Goal: Task Accomplishment & Management: Use online tool/utility

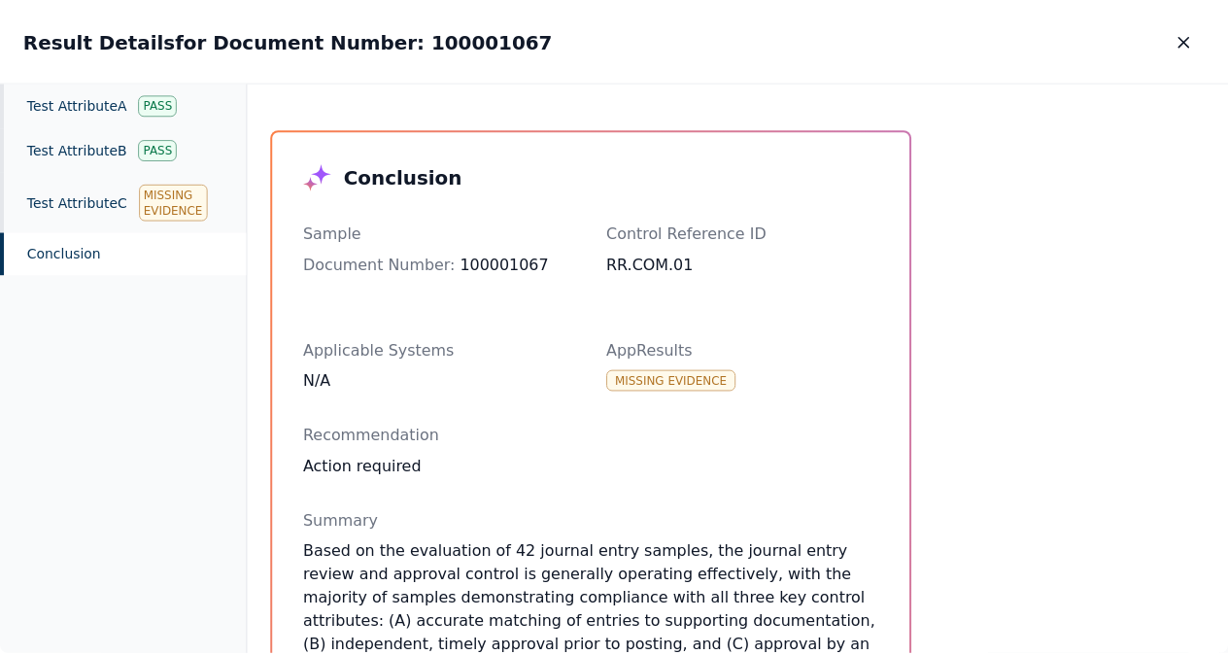
scroll to position [247, 0]
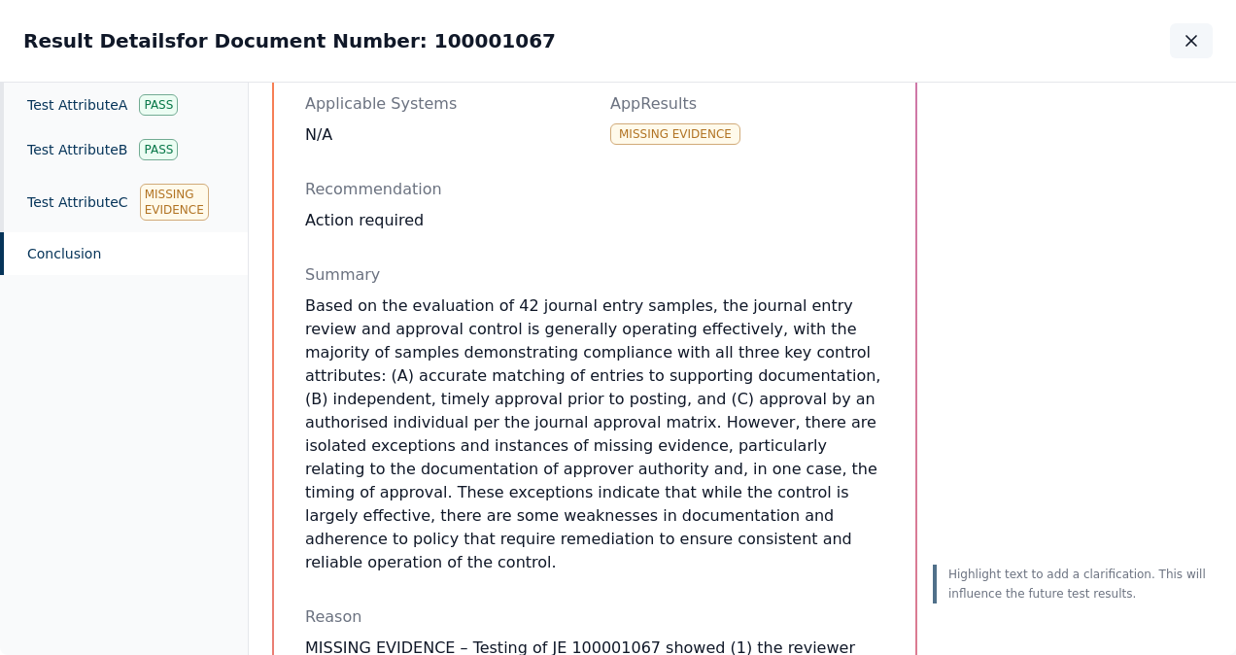
drag, startPoint x: 1235, startPoint y: 285, endPoint x: 1185, endPoint y: 54, distance: 235.5
click at [1185, 54] on button "button" at bounding box center [1191, 40] width 43 height 35
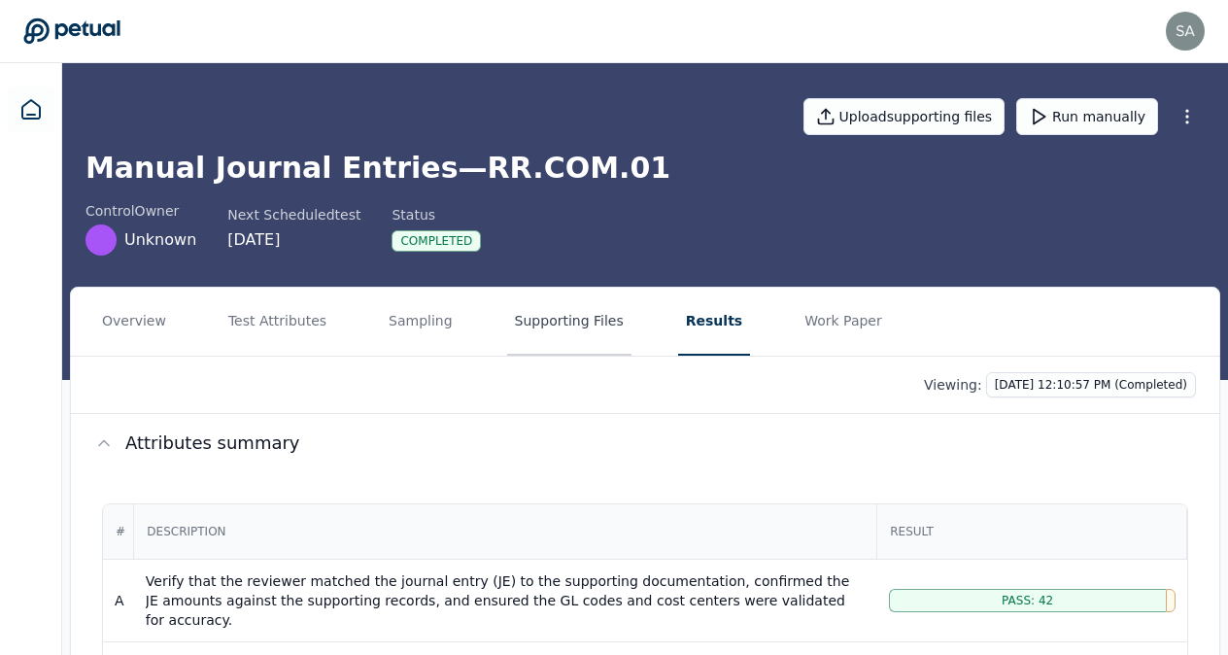
click at [527, 331] on button "Supporting Files" at bounding box center [569, 322] width 124 height 68
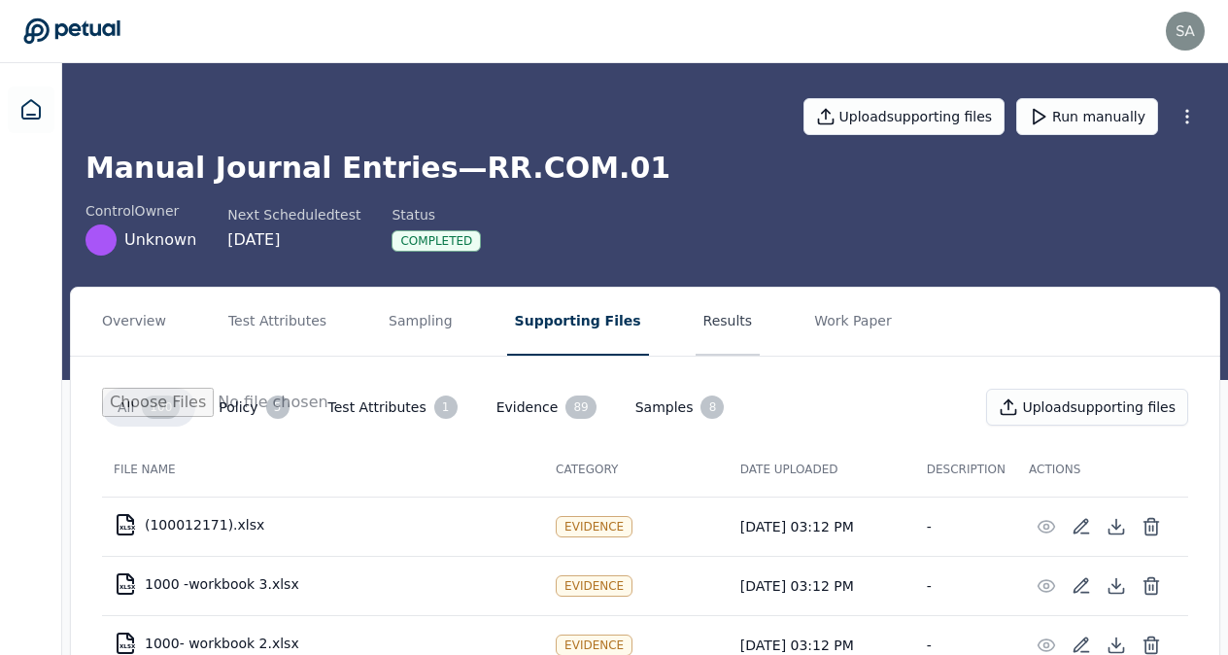
click at [696, 313] on button "Results" at bounding box center [728, 322] width 65 height 68
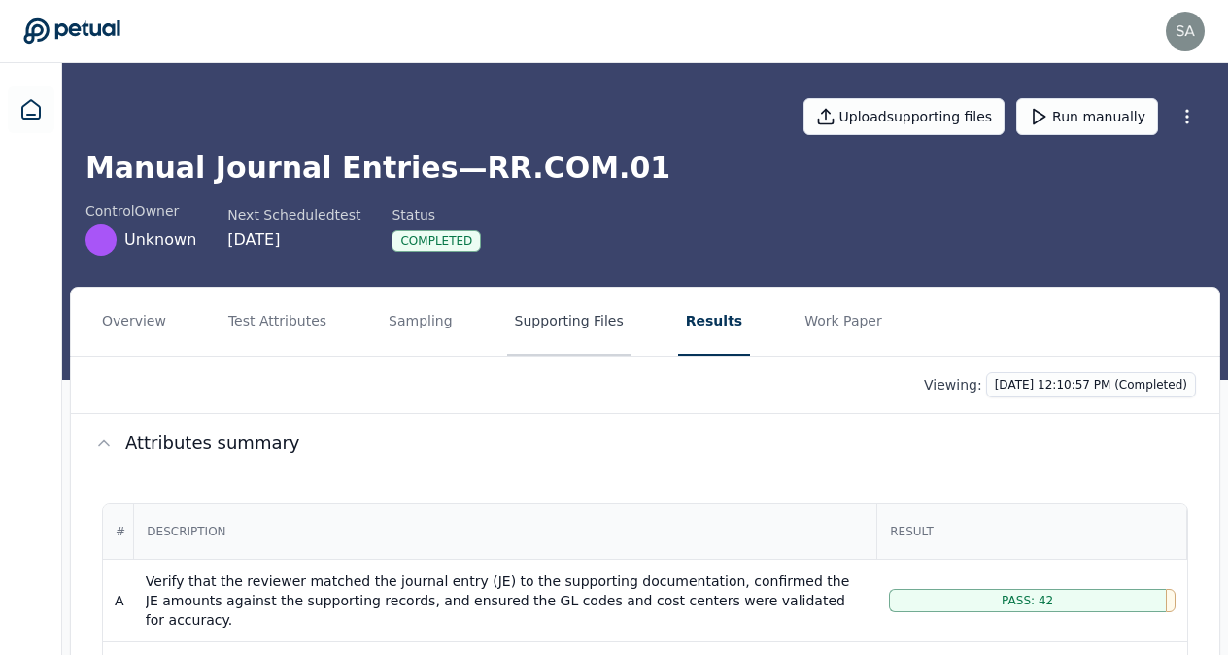
click at [533, 330] on button "Supporting Files" at bounding box center [569, 322] width 124 height 68
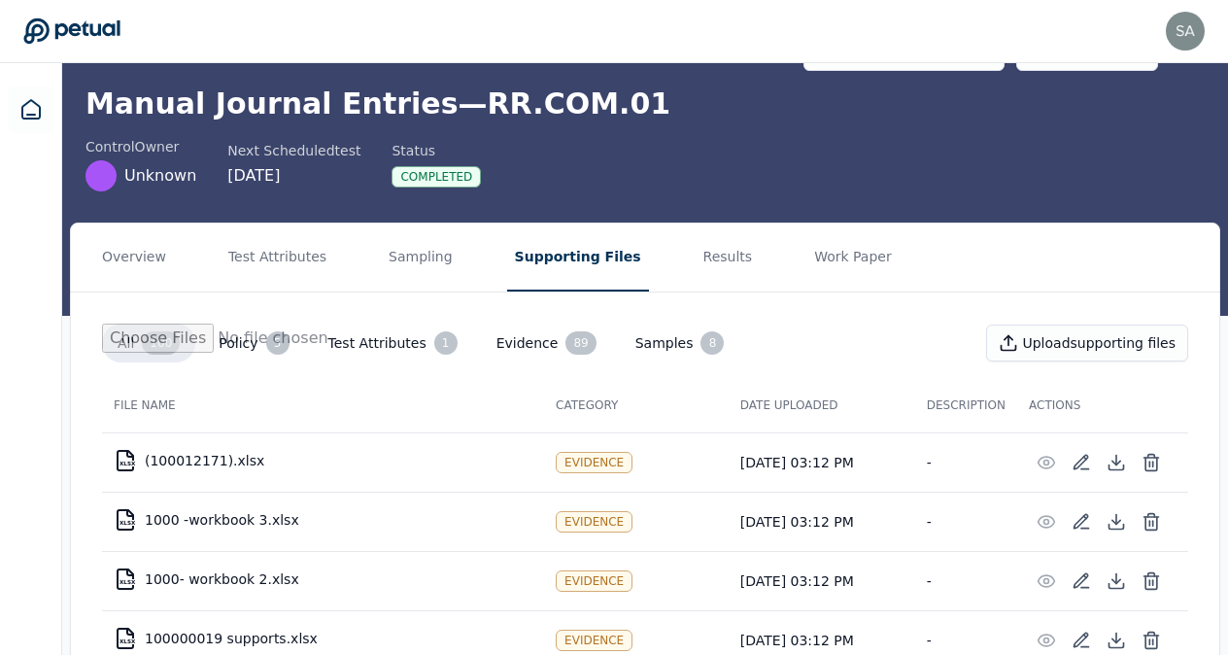
scroll to position [51, 0]
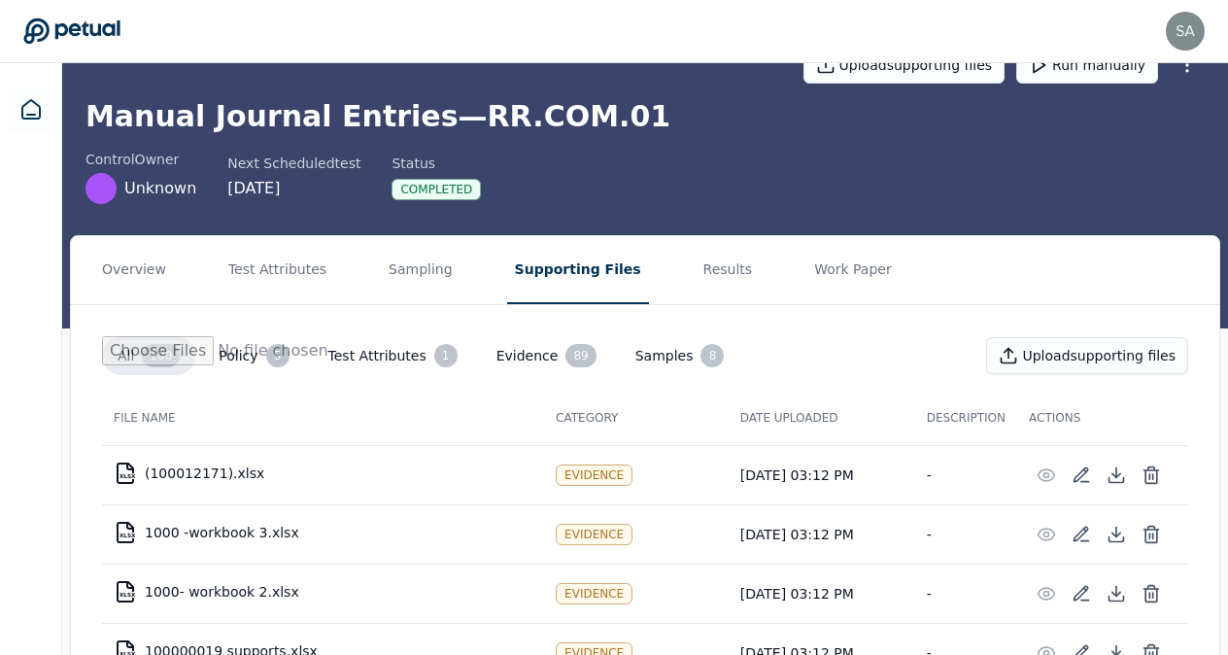
click at [367, 358] on button "Test Attributes 1" at bounding box center [393, 355] width 160 height 39
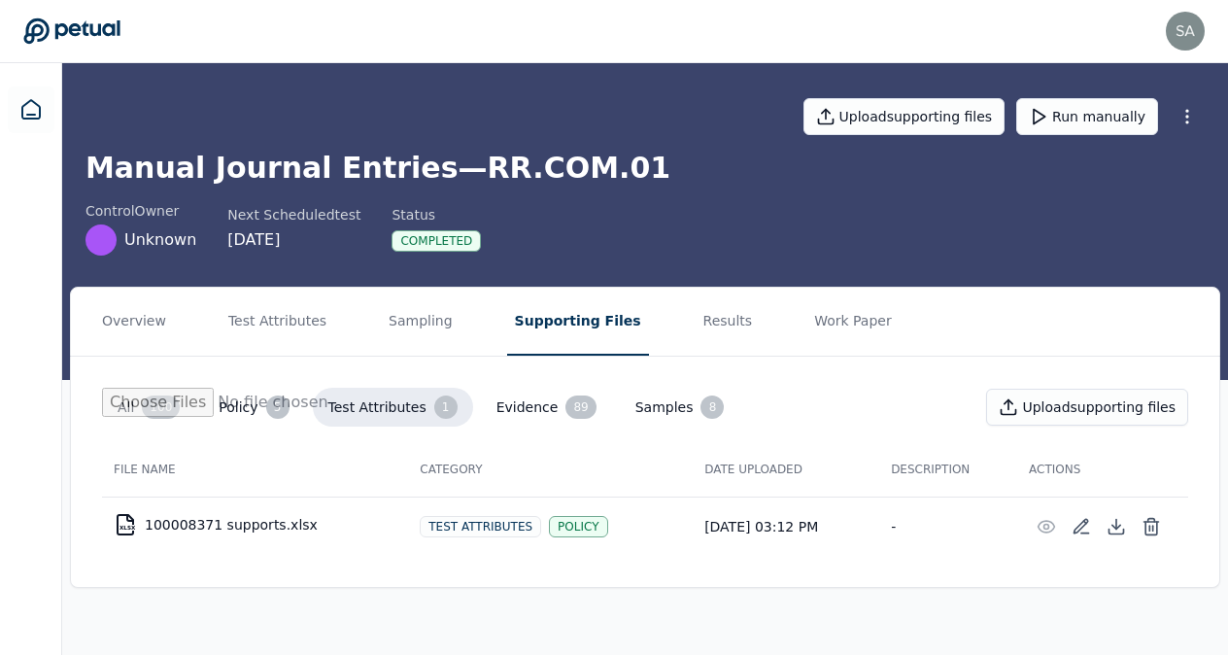
scroll to position [0, 0]
click at [245, 406] on button "Policy 5" at bounding box center [253, 407] width 101 height 39
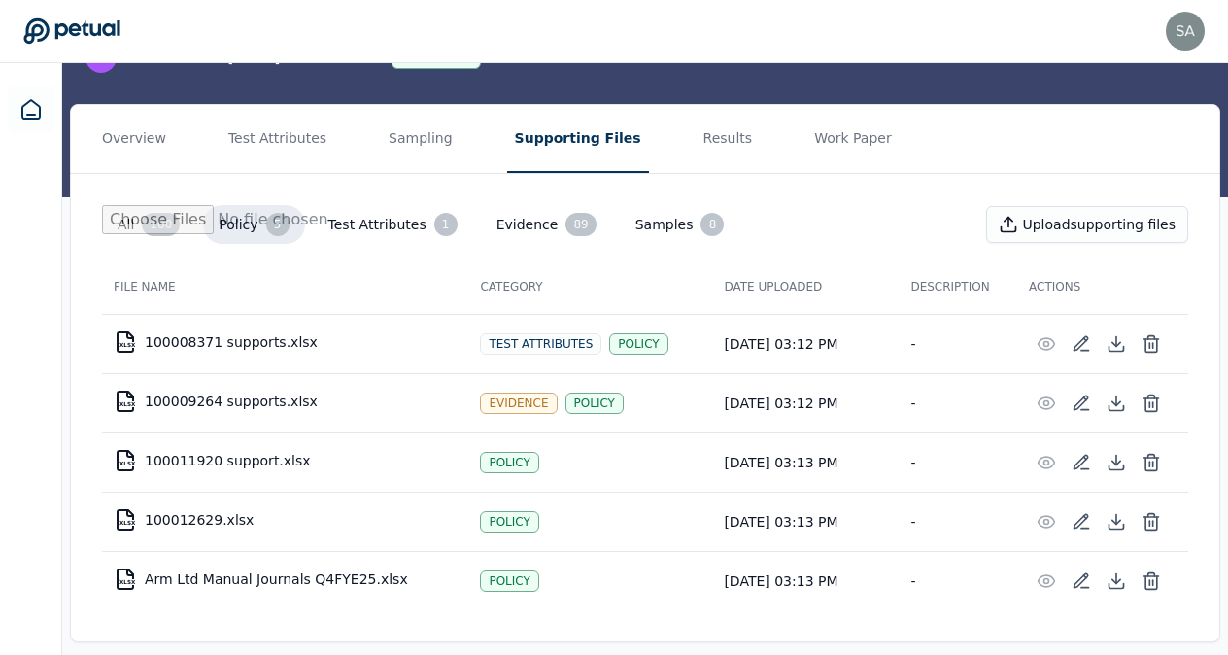
scroll to position [197, 0]
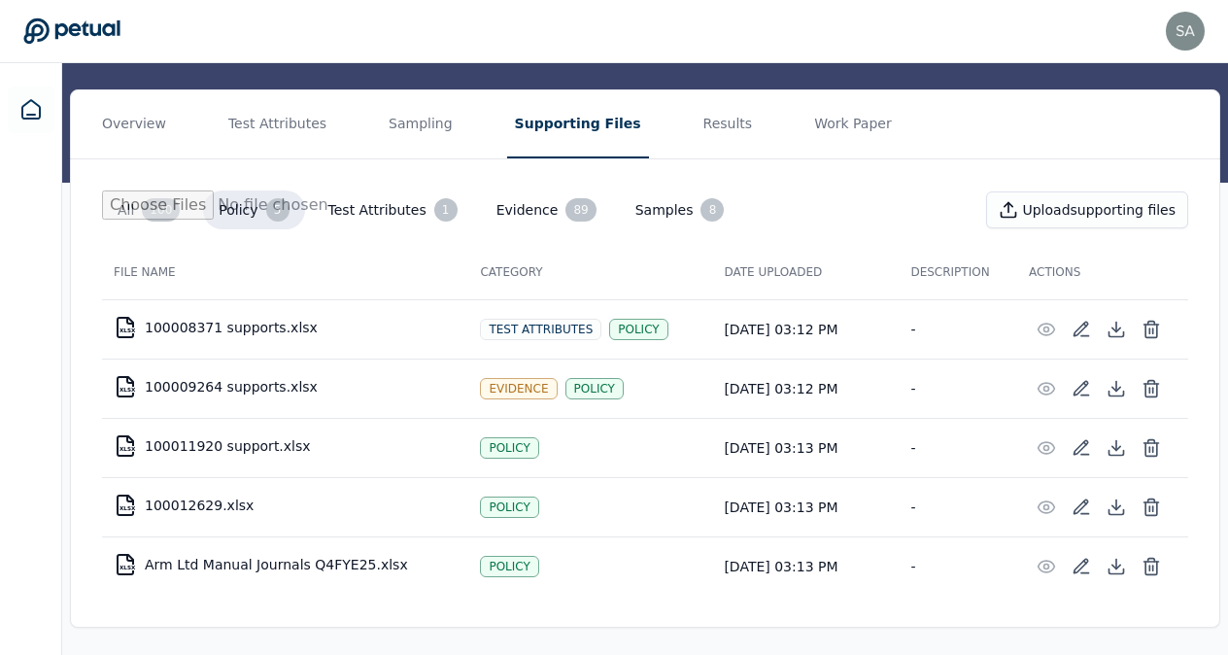
click at [512, 216] on button "Evidence 89" at bounding box center [546, 209] width 131 height 39
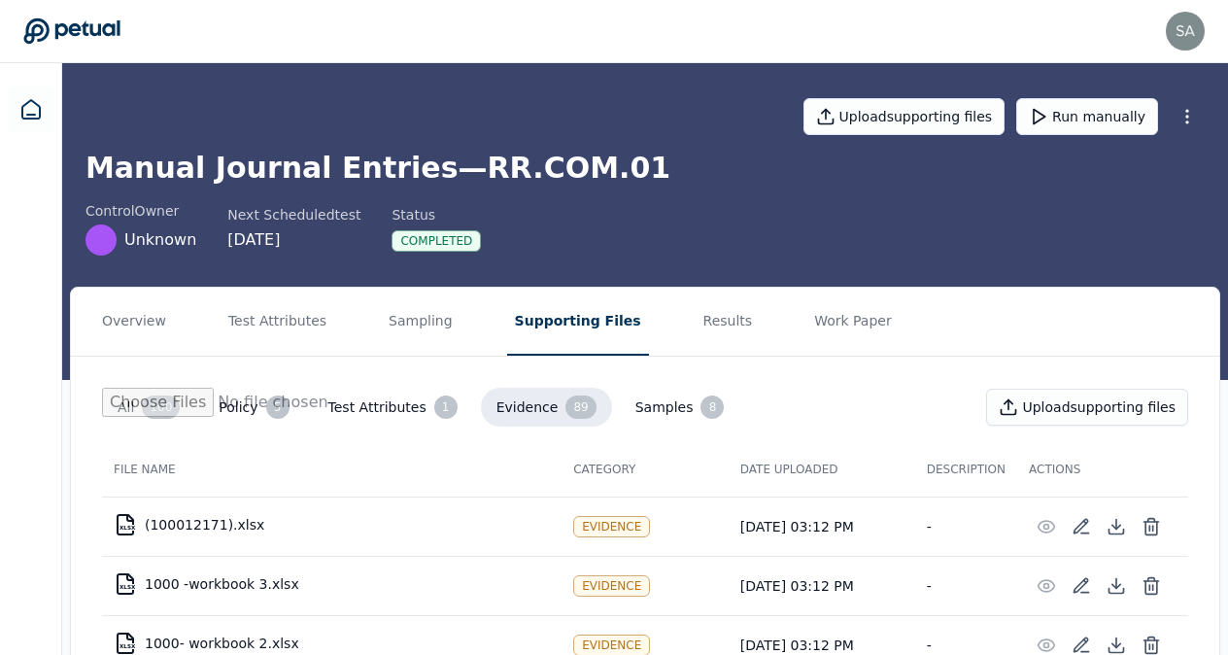
click at [639, 404] on button "Samples 8" at bounding box center [680, 407] width 120 height 39
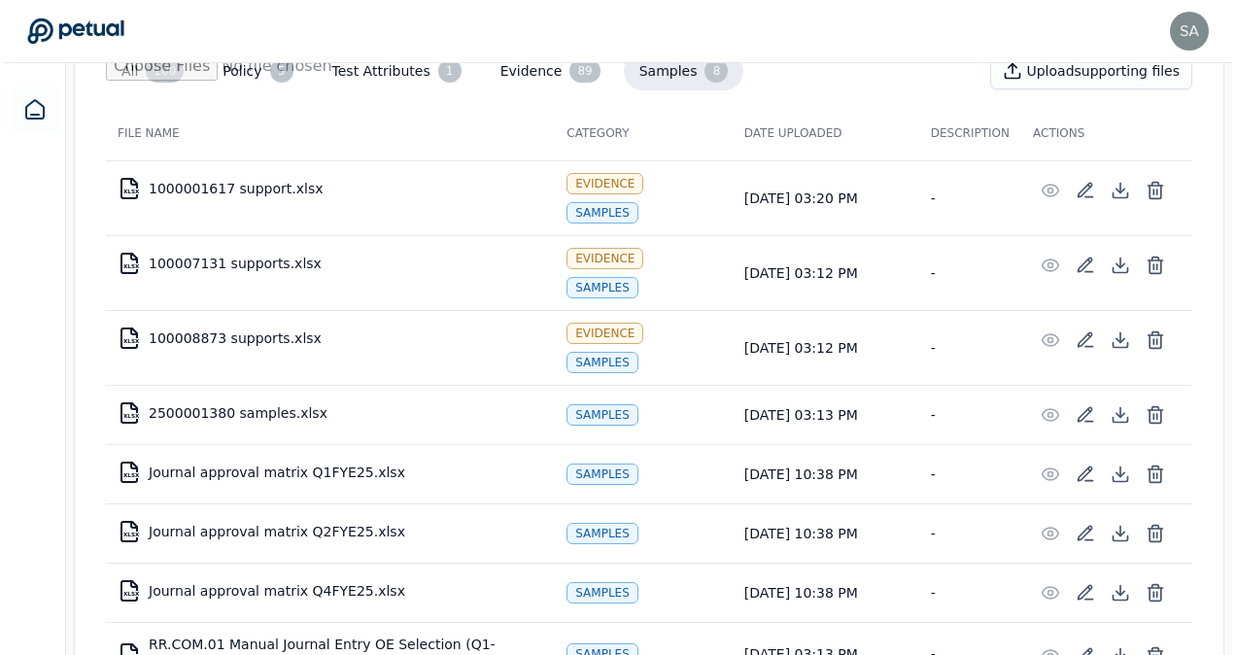
scroll to position [374, 0]
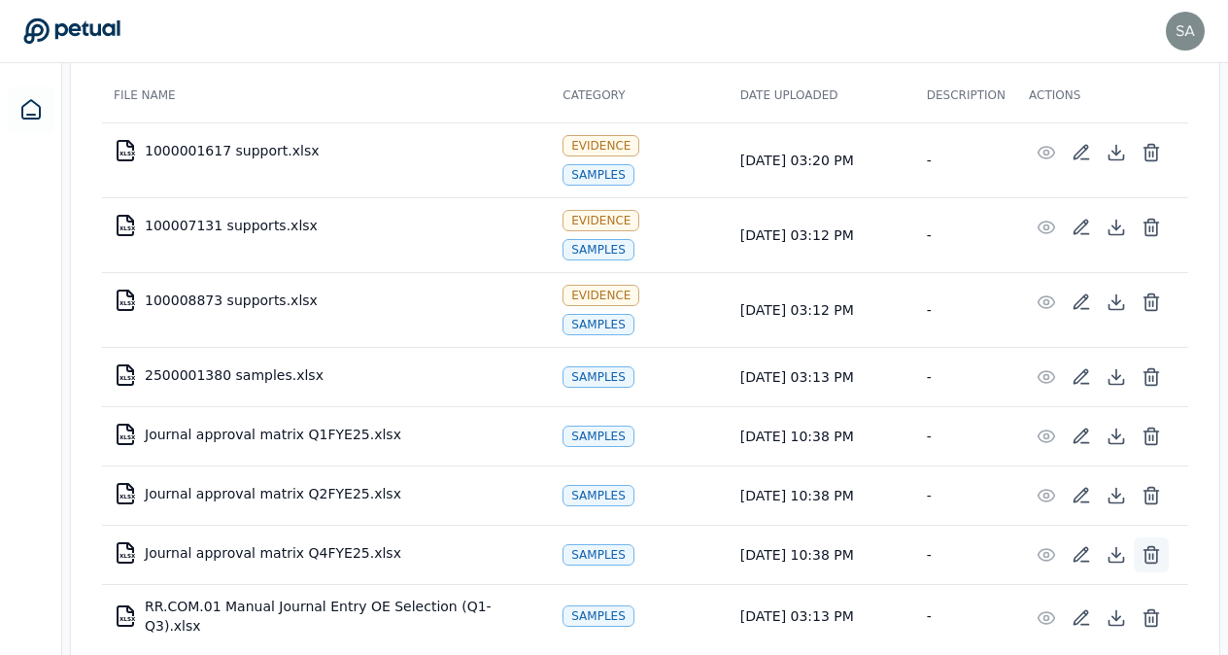
click at [1145, 550] on icon at bounding box center [1151, 556] width 12 height 13
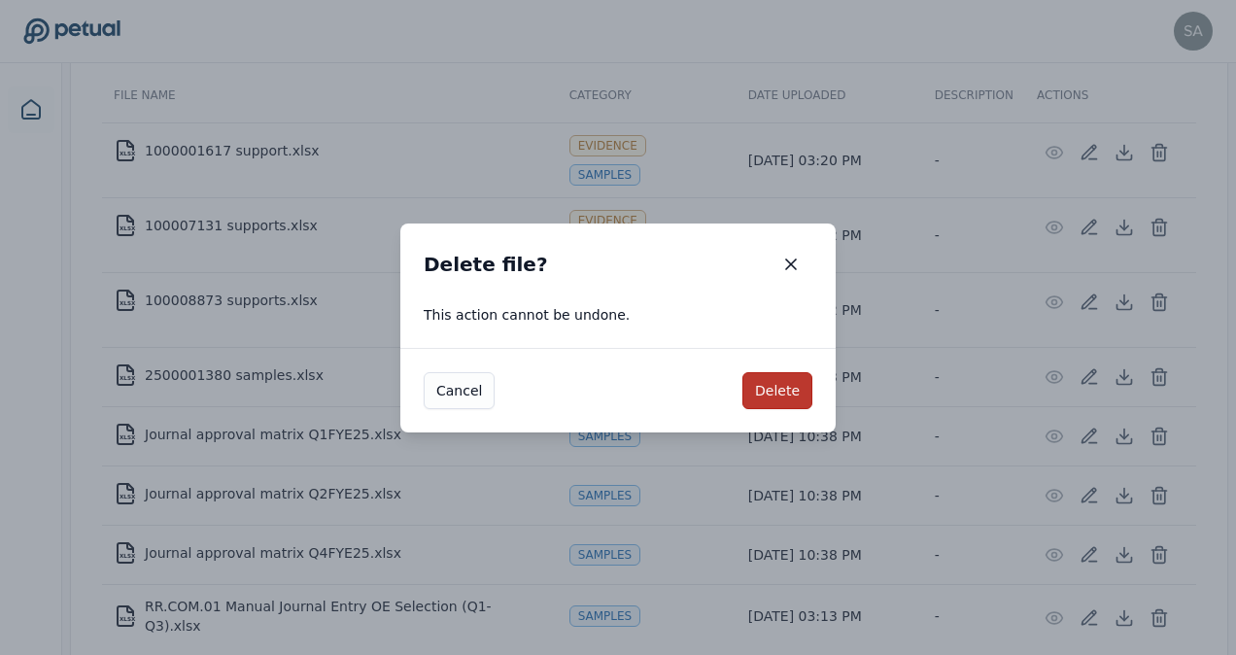
click at [787, 398] on button "Delete" at bounding box center [777, 390] width 70 height 37
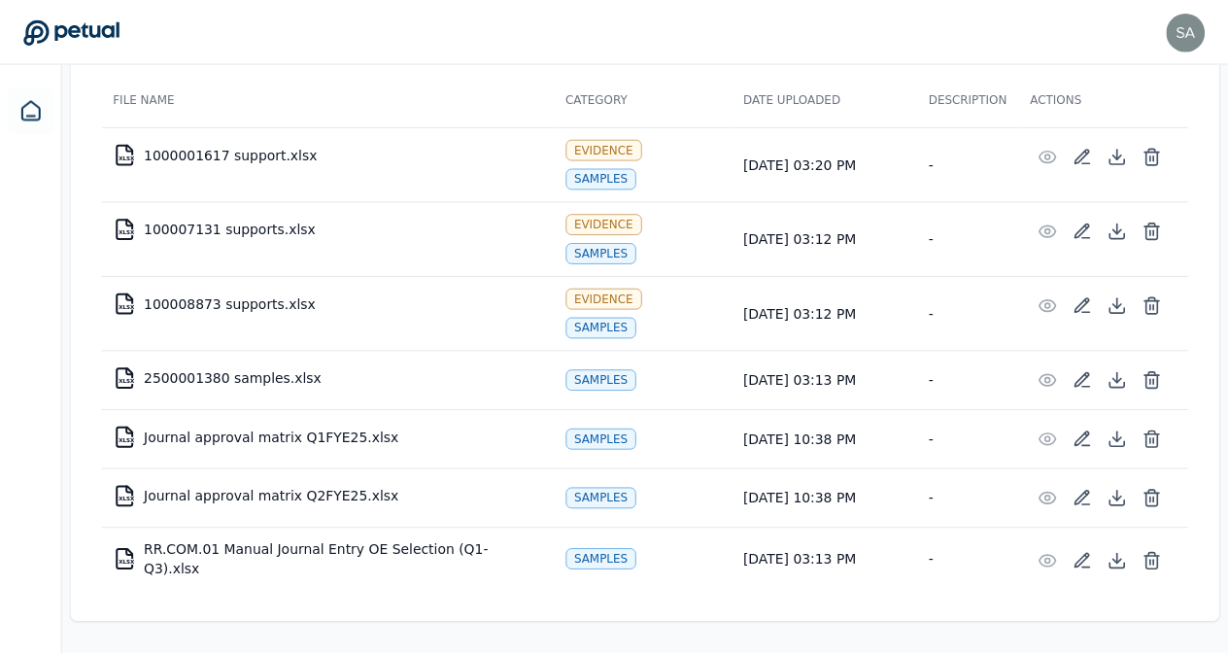
scroll to position [315, 0]
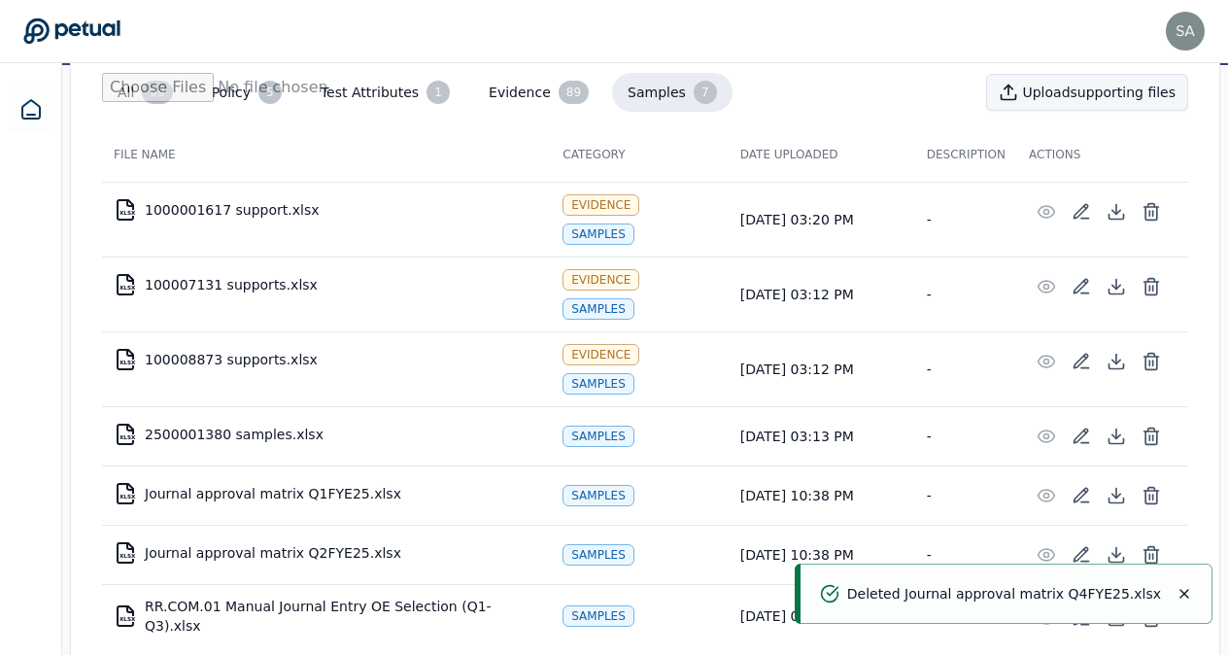
click at [1084, 95] on button "Upload supporting files" at bounding box center [1087, 92] width 202 height 37
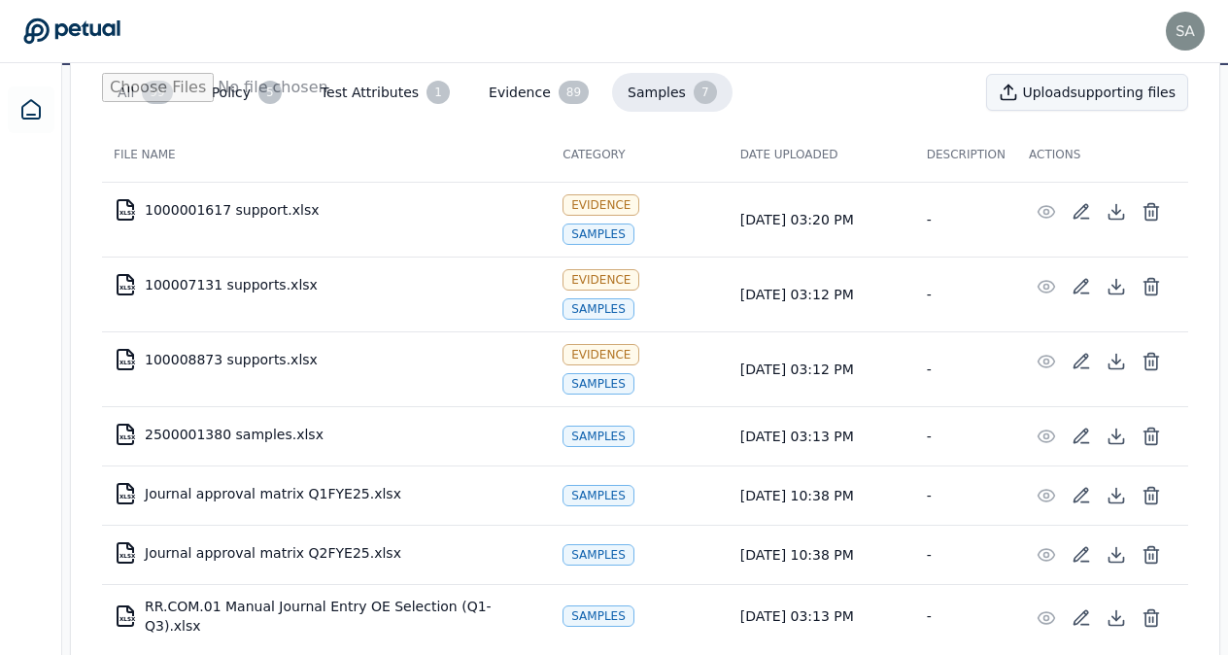
type input "**********"
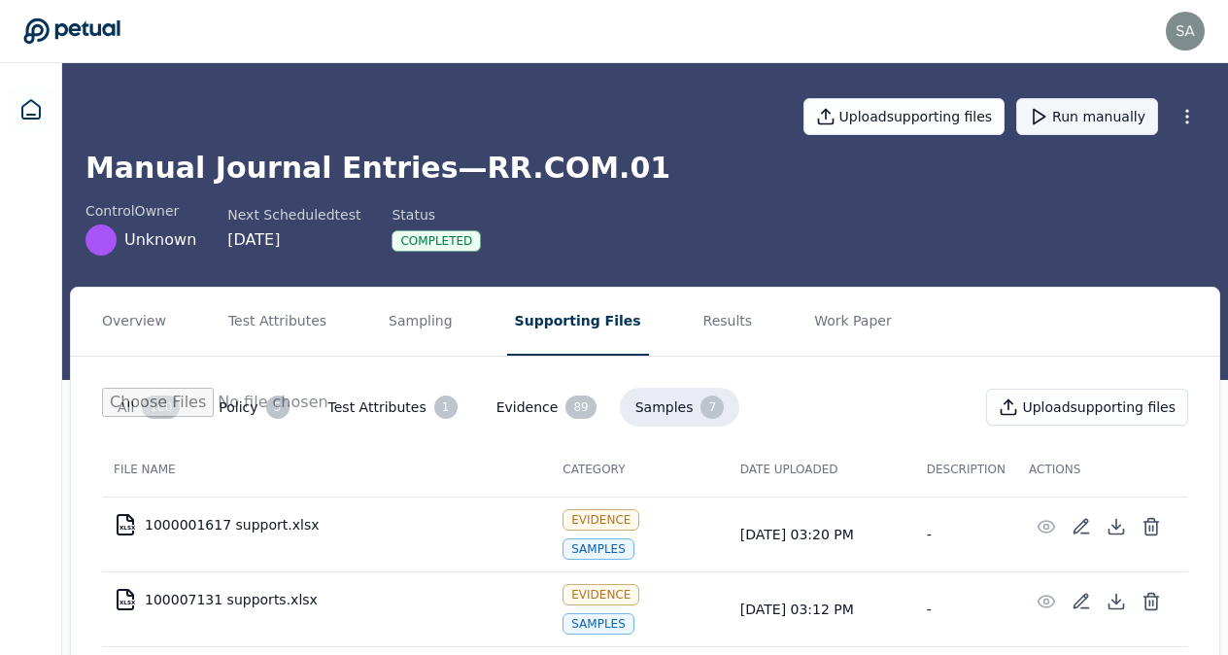
click at [1076, 122] on button "Run manually" at bounding box center [1087, 116] width 142 height 37
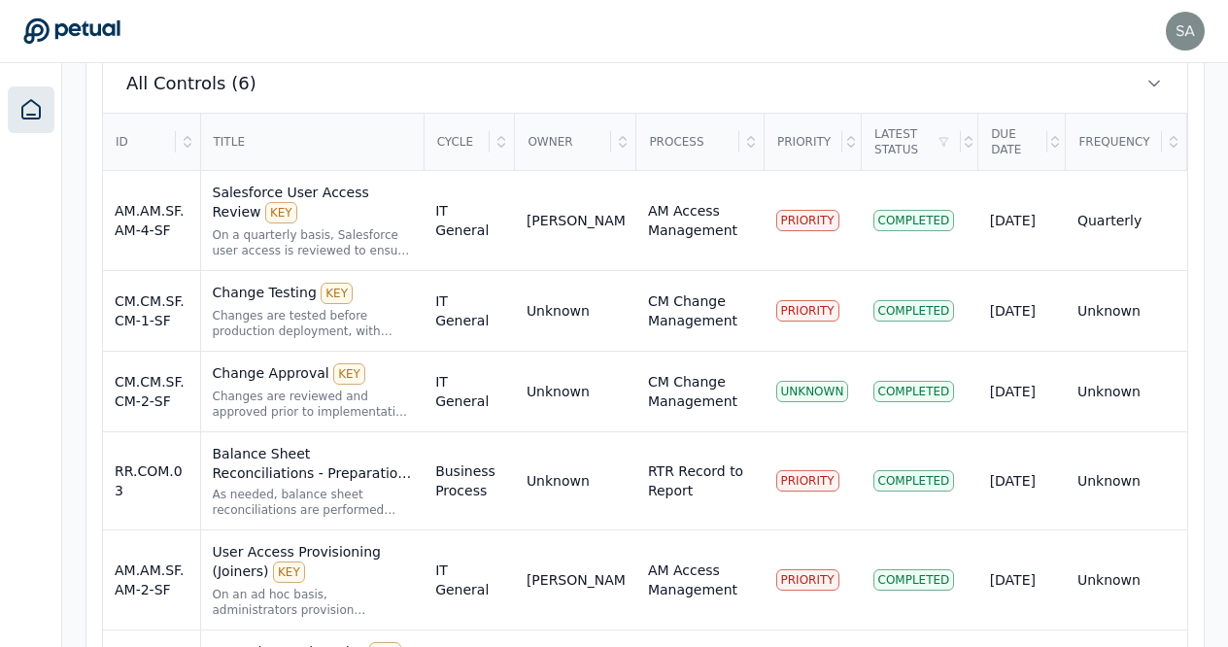
scroll to position [745, 0]
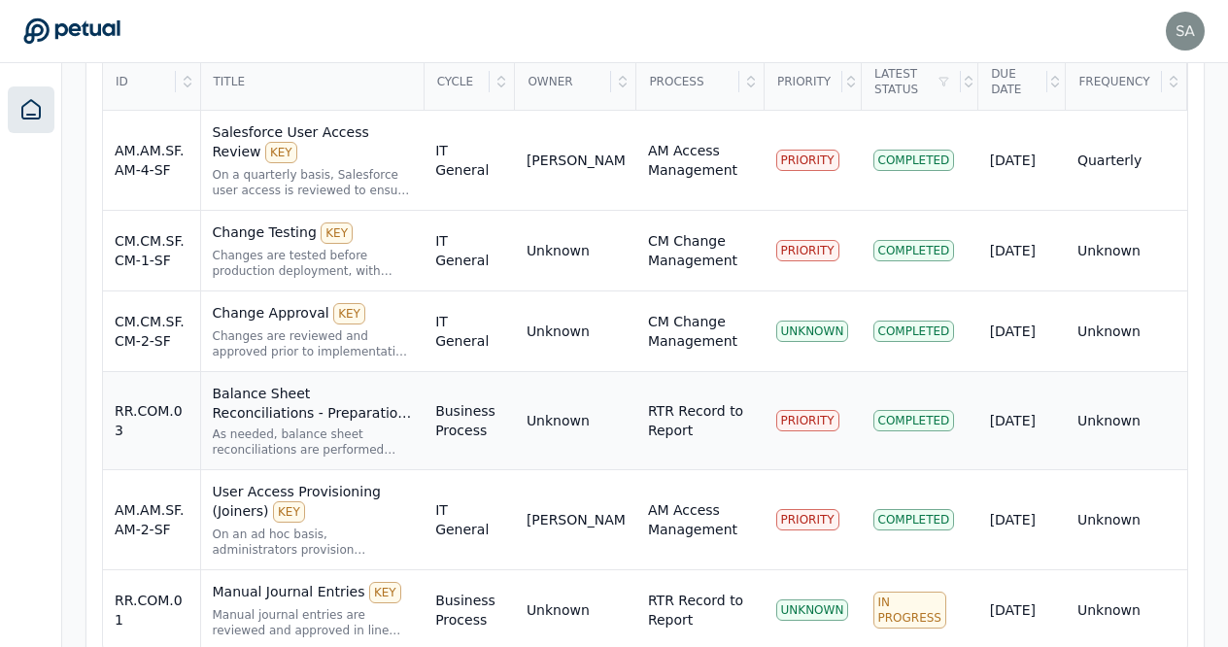
click at [396, 384] on div "Balance Sheet Reconciliations - Preparation and Review KEY" at bounding box center [313, 403] width 200 height 39
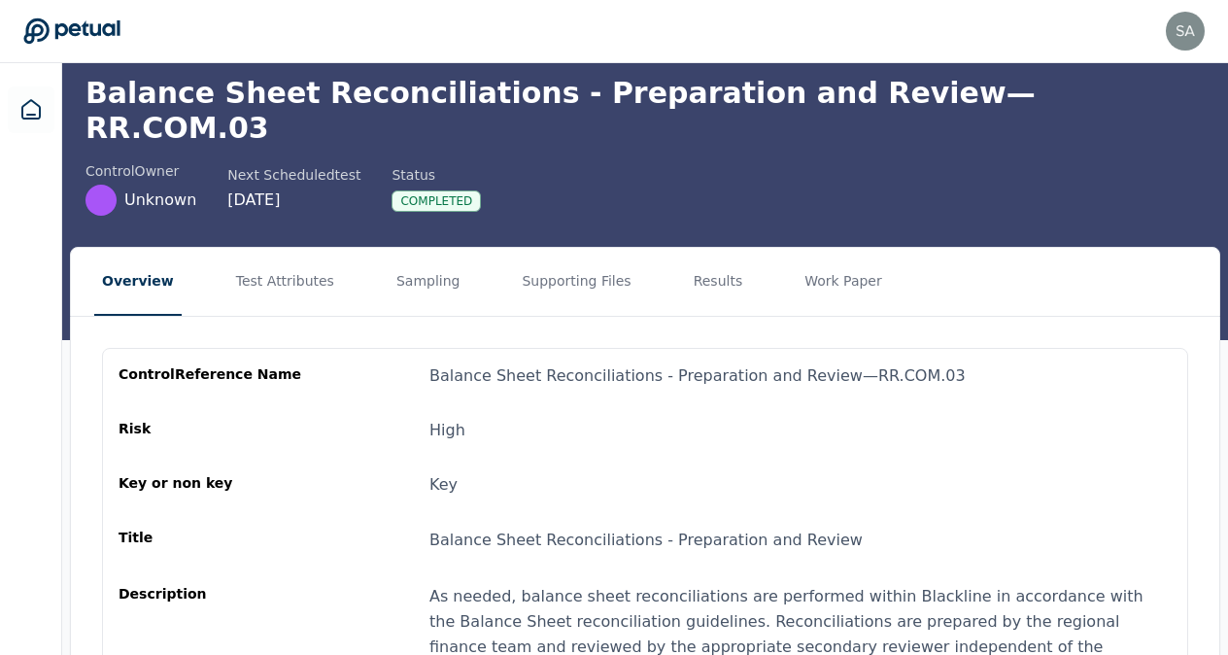
scroll to position [65, 0]
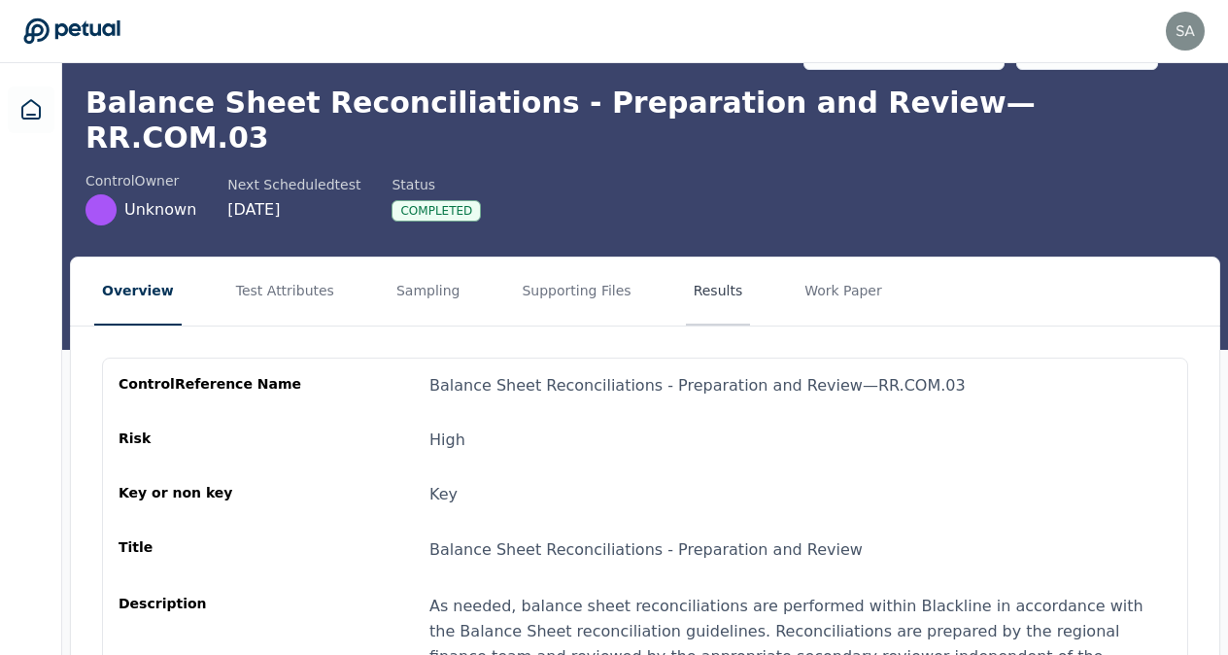
click at [686, 261] on button "Results" at bounding box center [718, 291] width 65 height 68
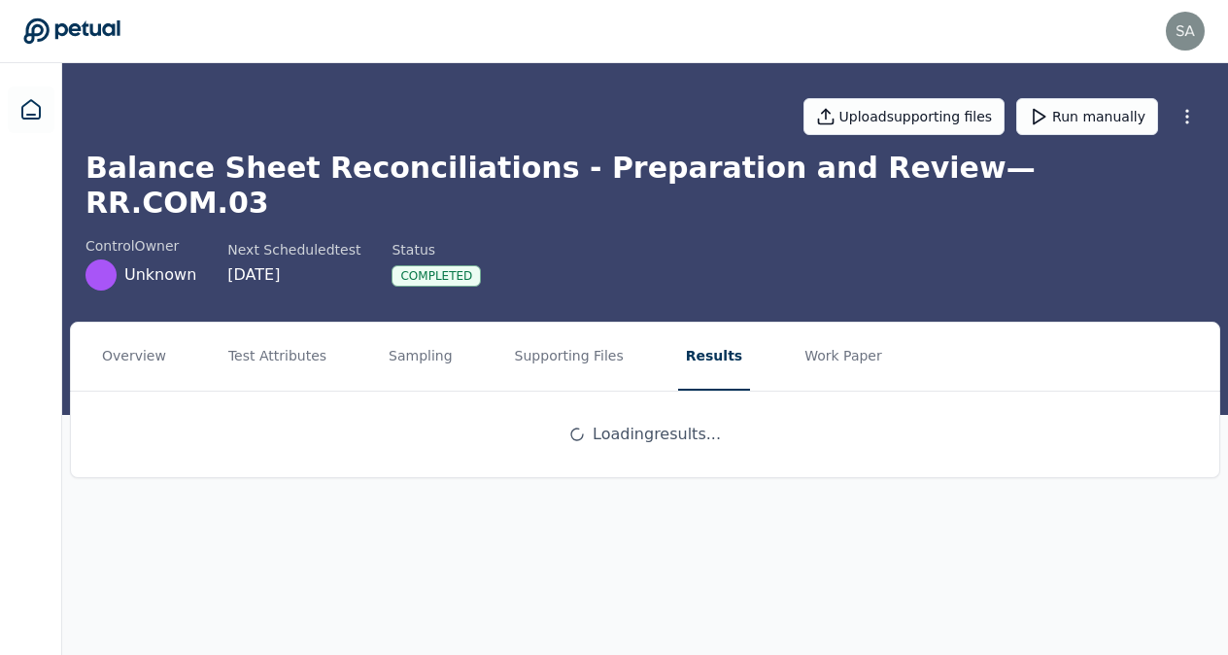
scroll to position [0, 0]
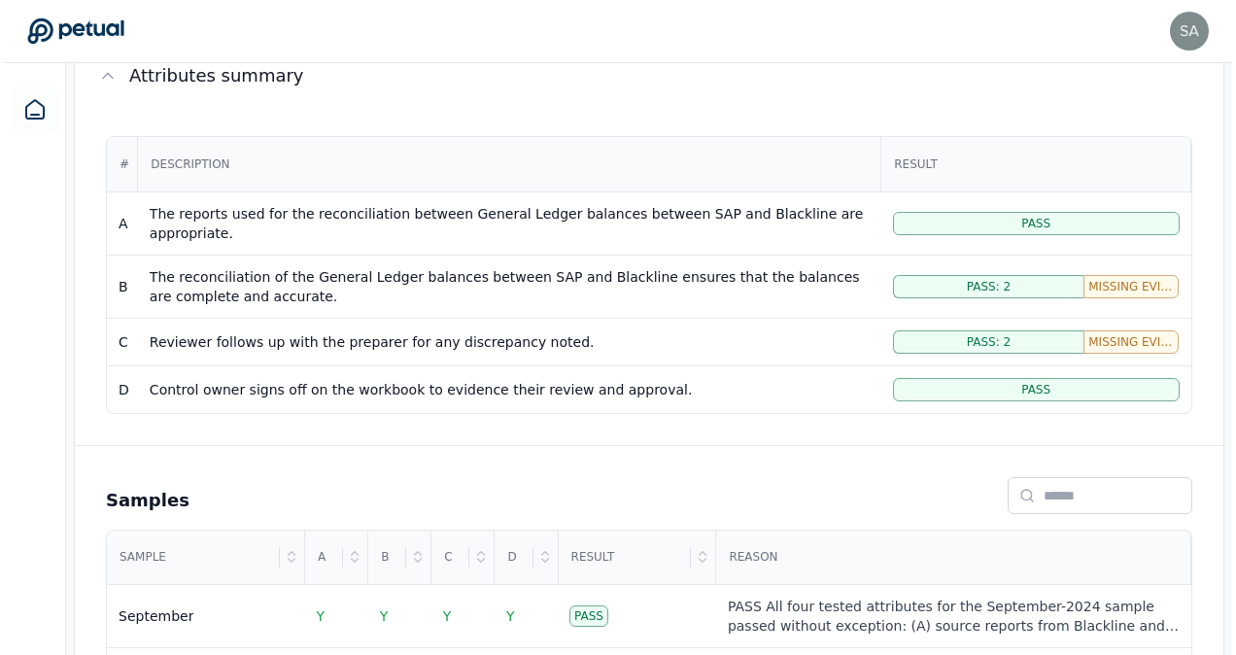
scroll to position [527, 0]
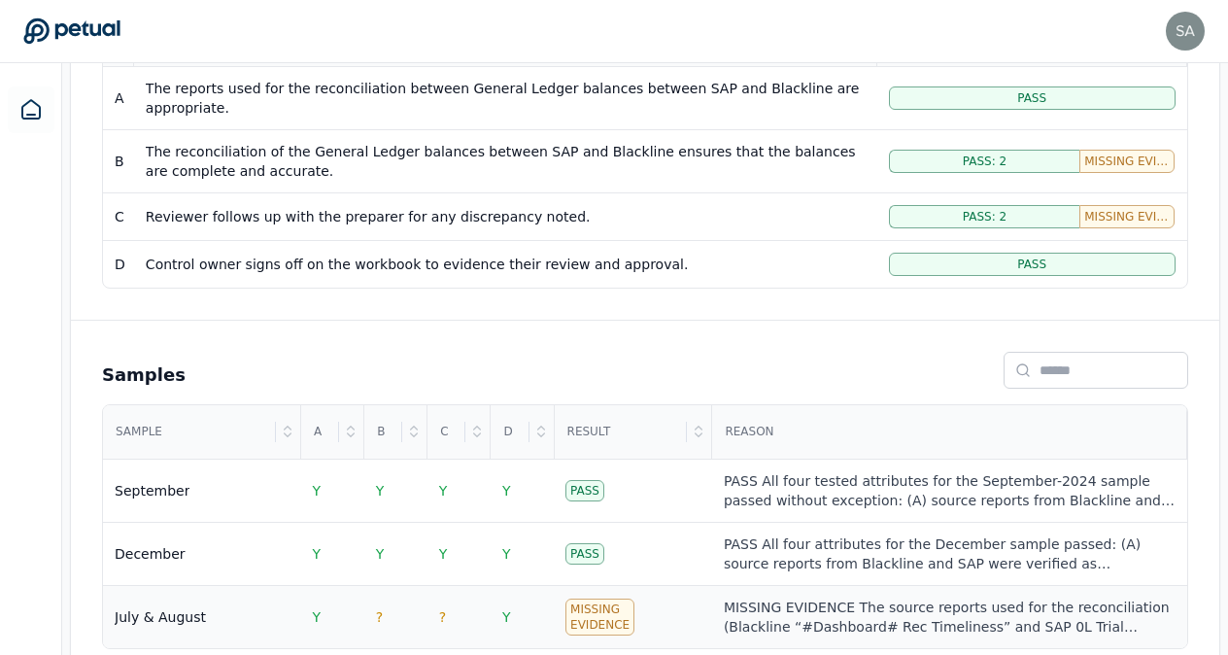
click at [608, 598] on div "Missing Evidence" at bounding box center [599, 616] width 69 height 37
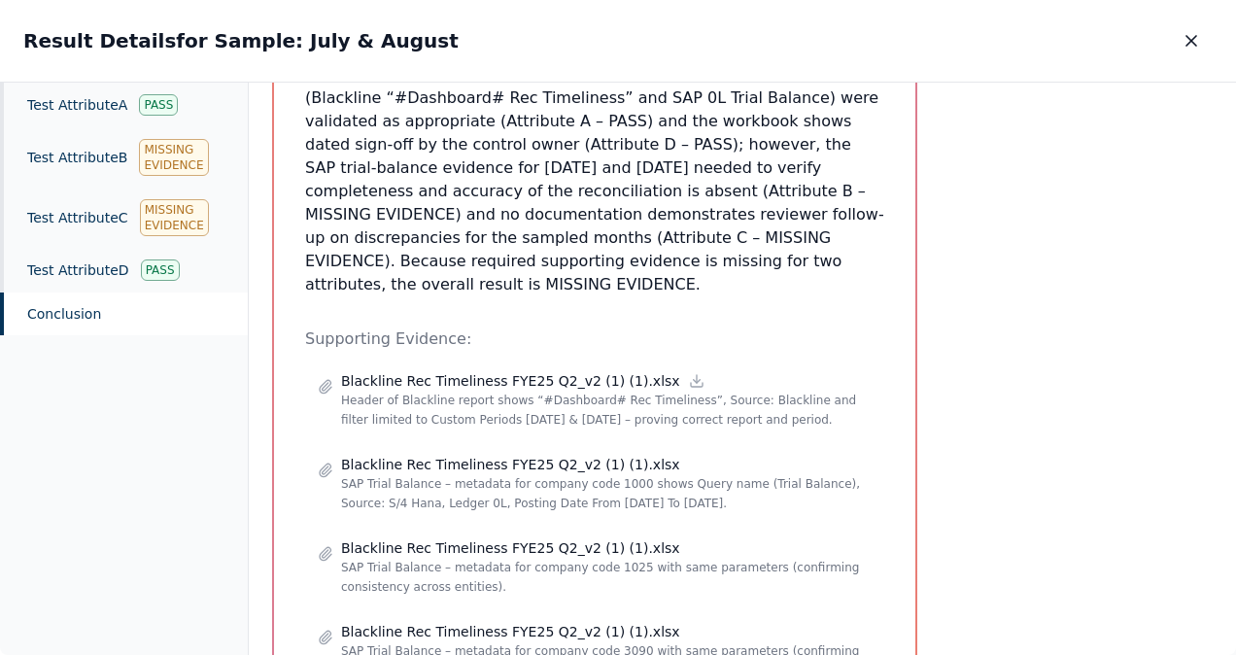
scroll to position [779, 0]
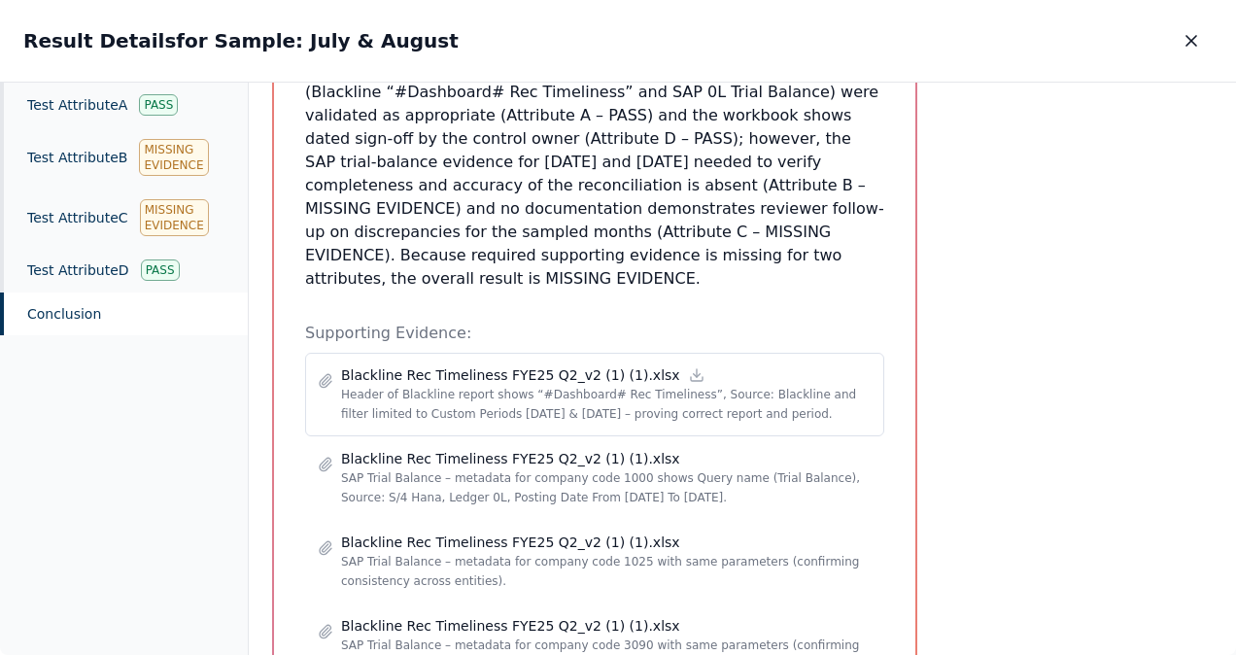
click at [369, 365] on p "Blackline Rec Timeliness FYE25 Q2_v2 (1) (1).xlsx" at bounding box center [510, 374] width 339 height 19
click at [567, 385] on p "Header of Blackline report shows “#Dashboard# Rec Timeliness”, Source: Blacklin…" at bounding box center [606, 404] width 530 height 39
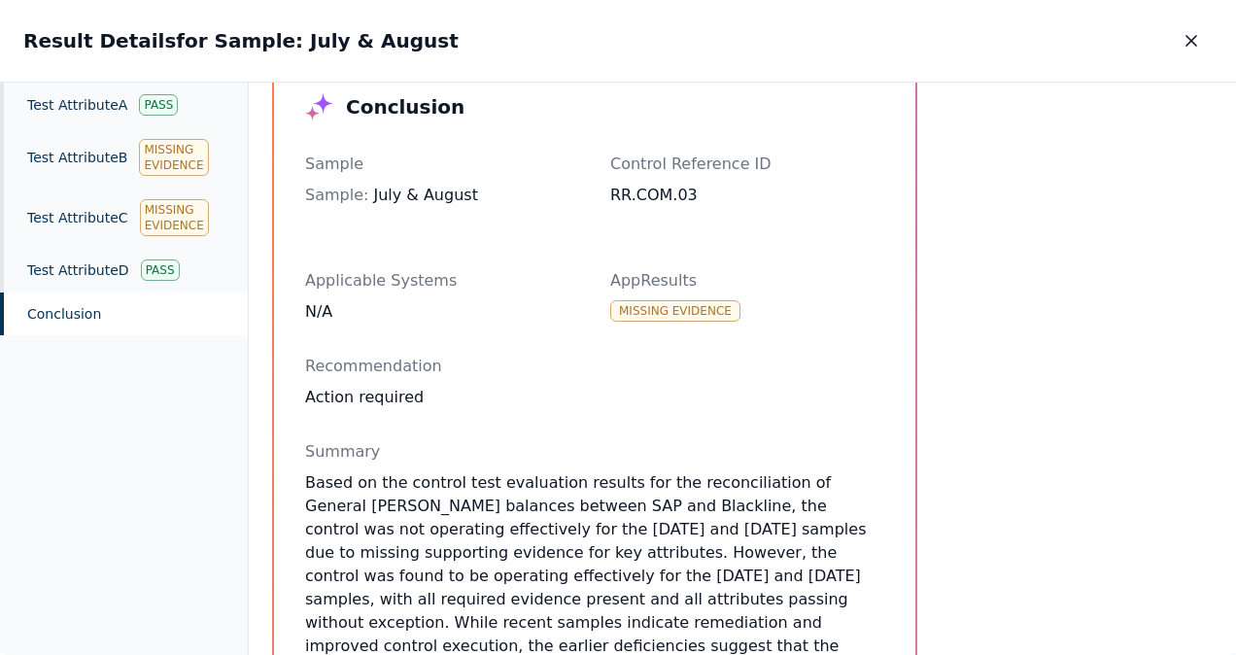
scroll to position [54, 0]
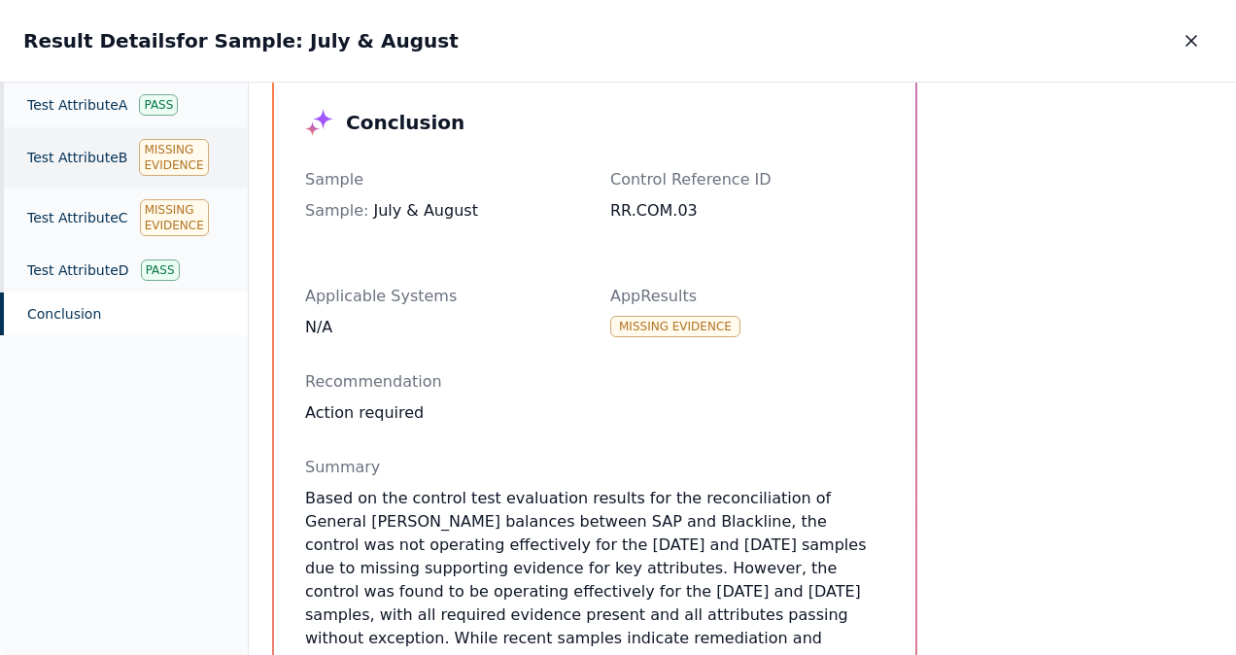
click at [170, 161] on div "Missing Evidence" at bounding box center [173, 157] width 69 height 37
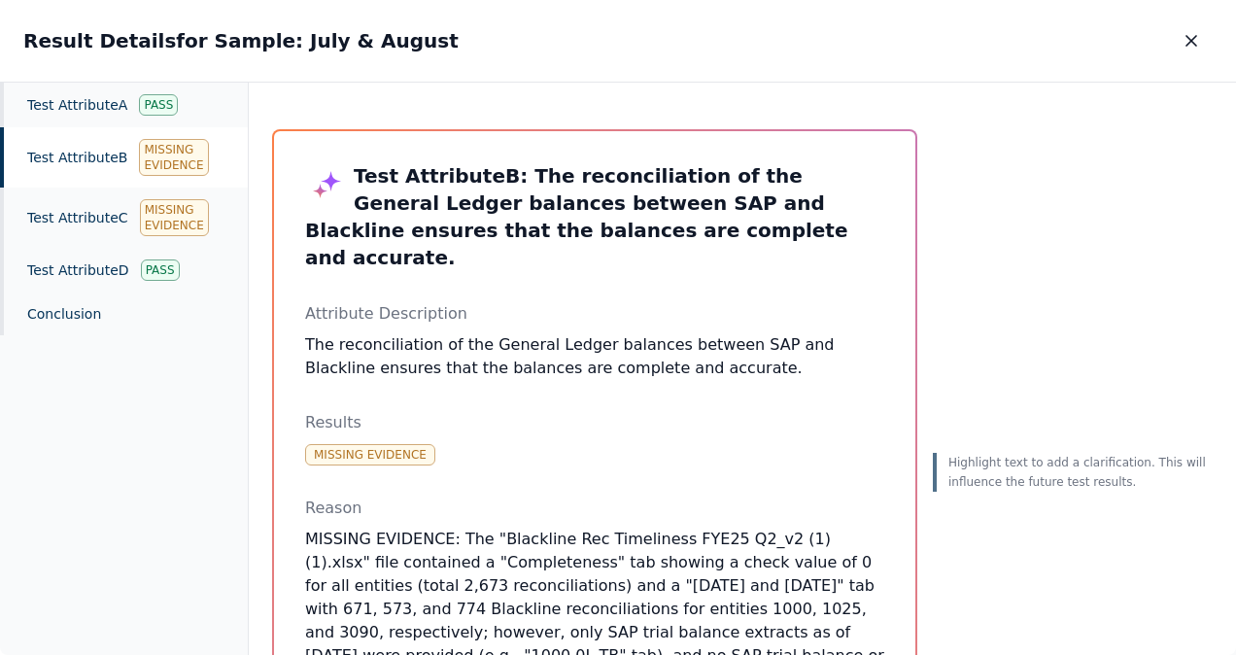
click at [1232, 66] on div "Result Details for Sample: July & August Result Details for Sample: July & Augu…" at bounding box center [618, 41] width 1236 height 82
click at [1193, 50] on icon "button" at bounding box center [1190, 40] width 19 height 19
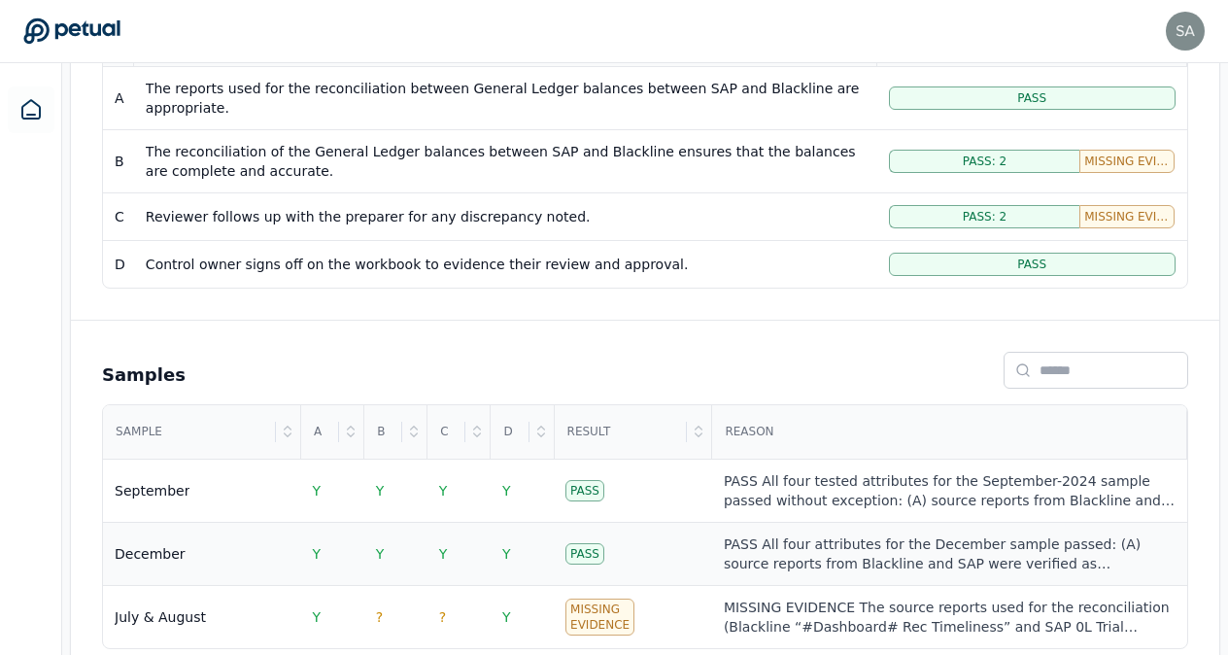
click at [579, 543] on div "Pass" at bounding box center [584, 553] width 39 height 21
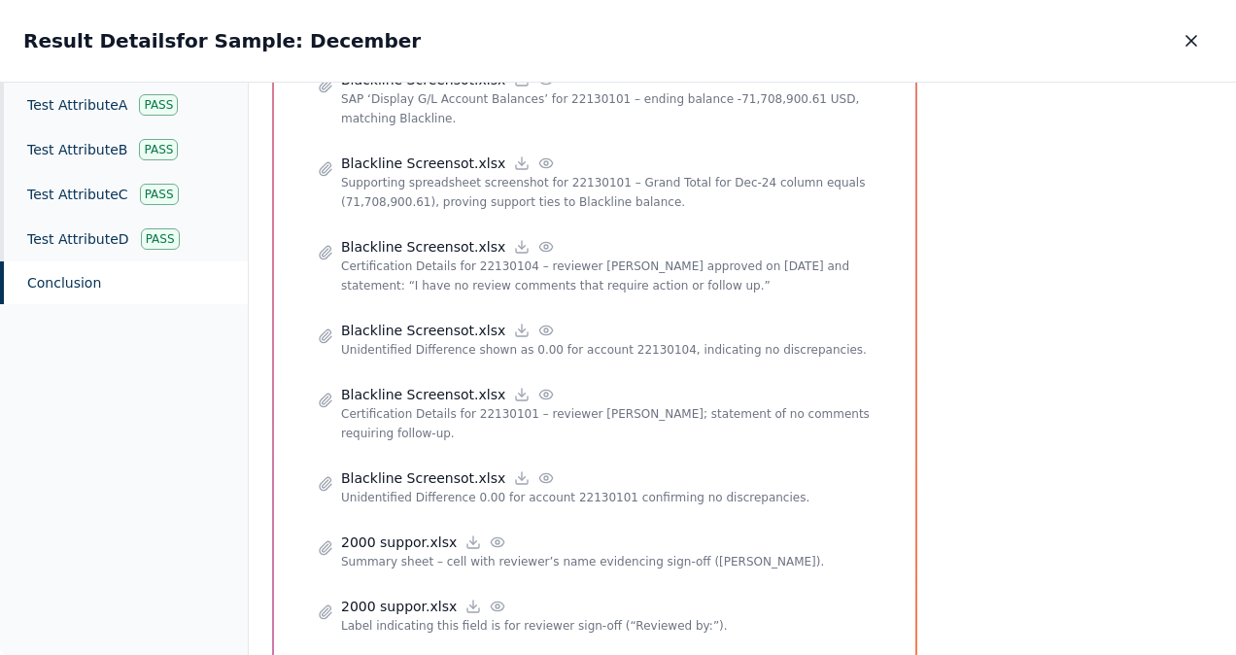
scroll to position [1848, 0]
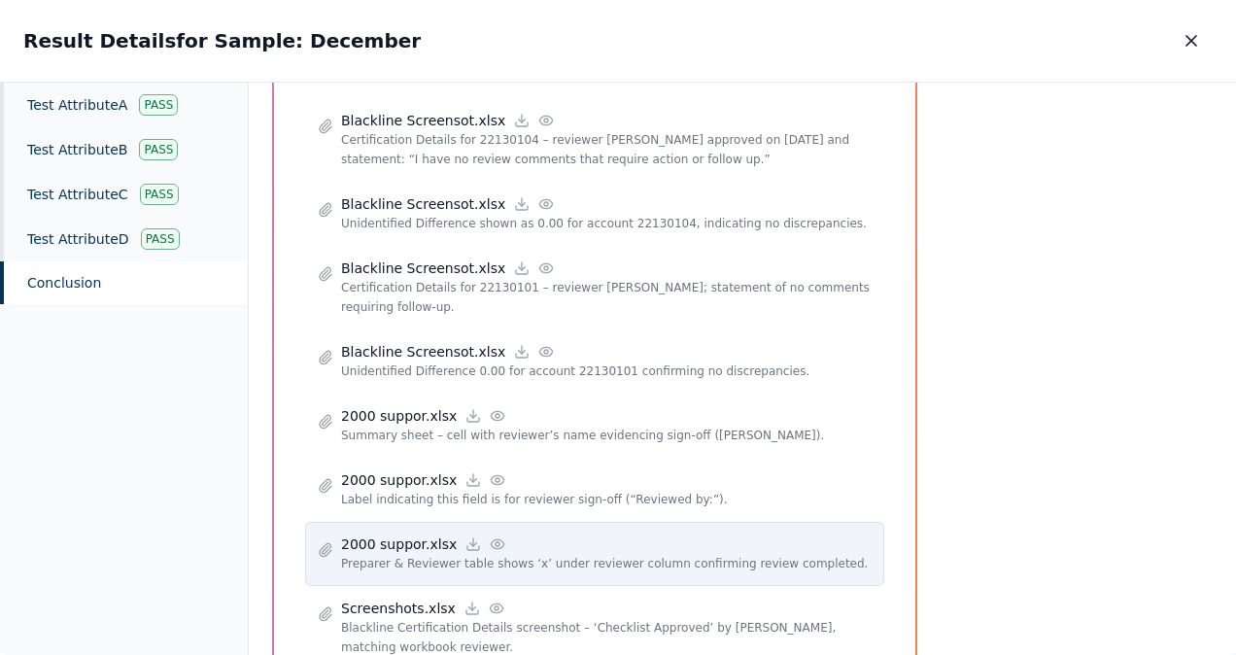
click at [337, 534] on div "2000 suppor.xlsx Preparer & Reviewer table shows ‘x’ under reviewer column conf…" at bounding box center [595, 553] width 554 height 39
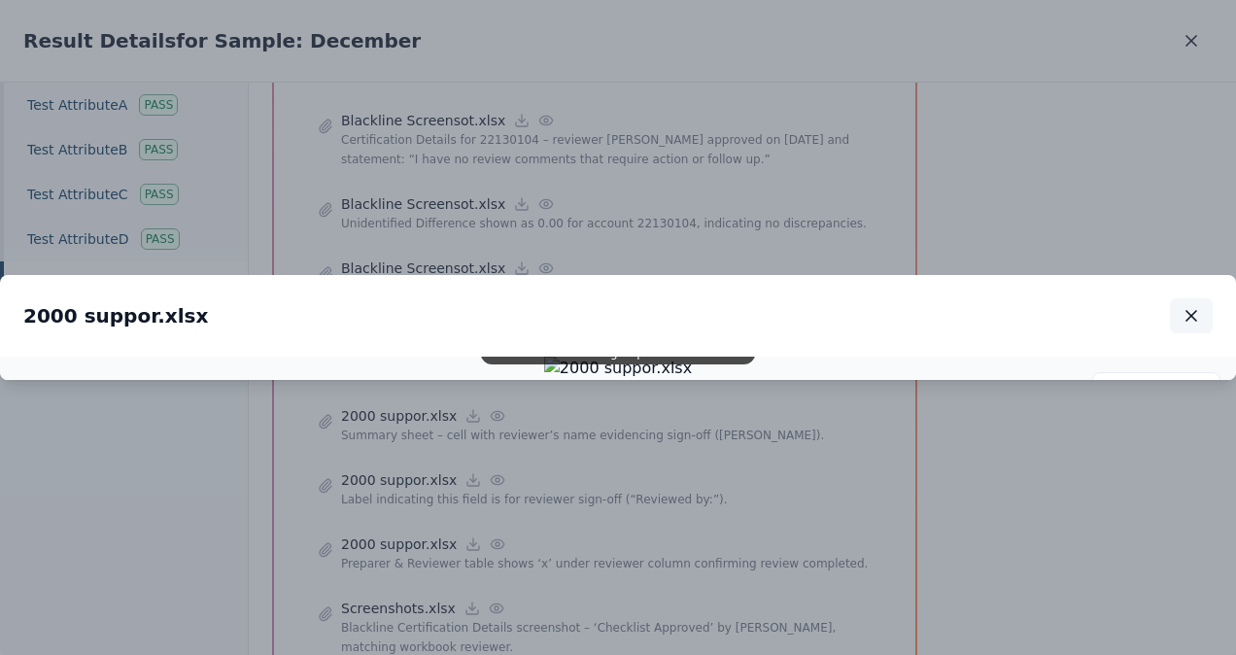
click at [1198, 306] on icon "button" at bounding box center [1190, 315] width 19 height 19
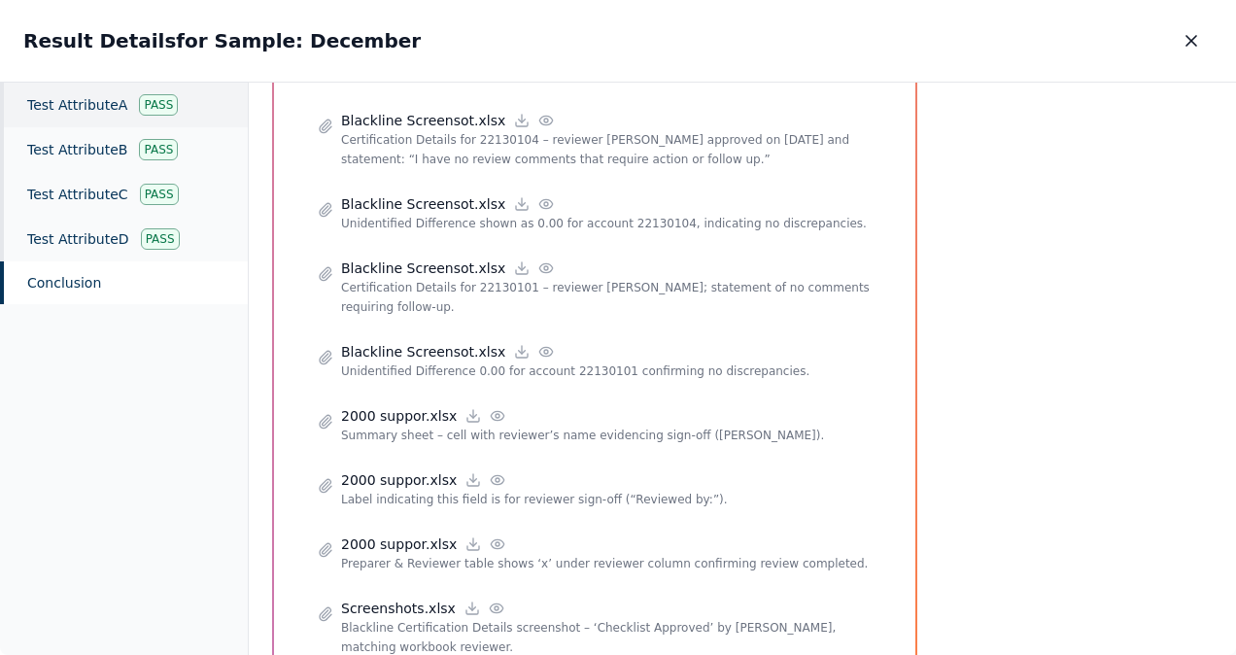
click at [152, 101] on div "Pass" at bounding box center [158, 104] width 39 height 21
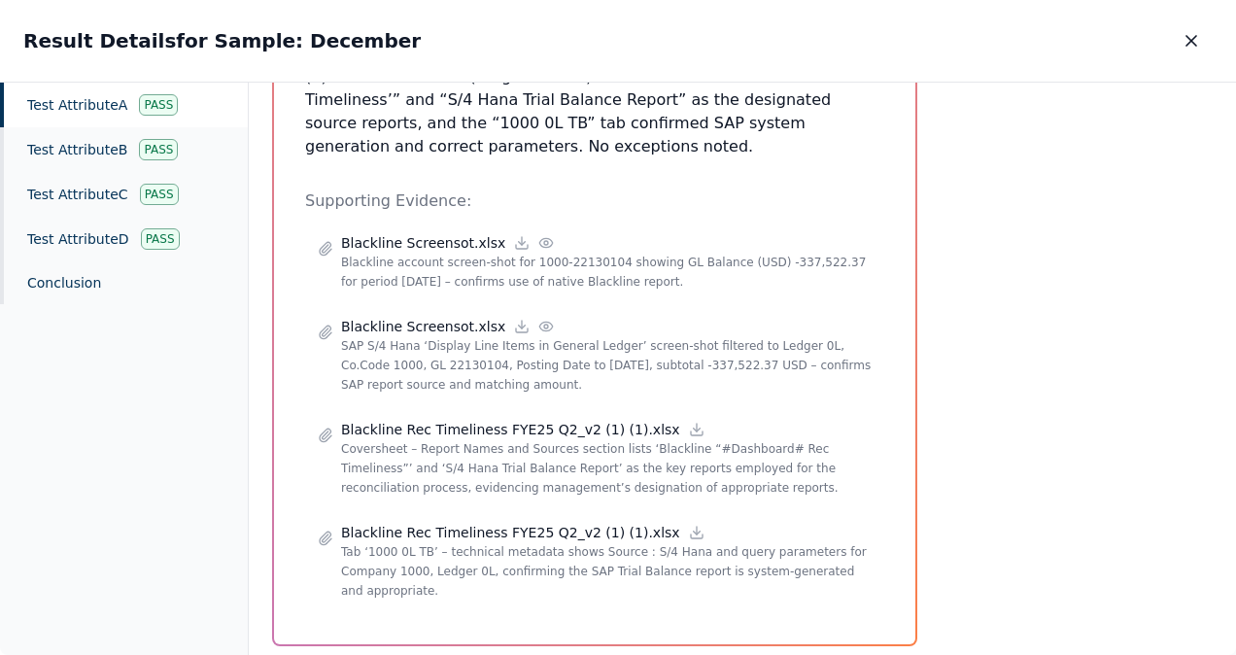
click at [152, 101] on div "Pass" at bounding box center [158, 104] width 39 height 21
drag, startPoint x: 152, startPoint y: 101, endPoint x: 142, endPoint y: 104, distance: 10.1
click at [142, 104] on div "Pass" at bounding box center [158, 104] width 39 height 21
click at [152, 107] on div "Pass" at bounding box center [158, 104] width 39 height 21
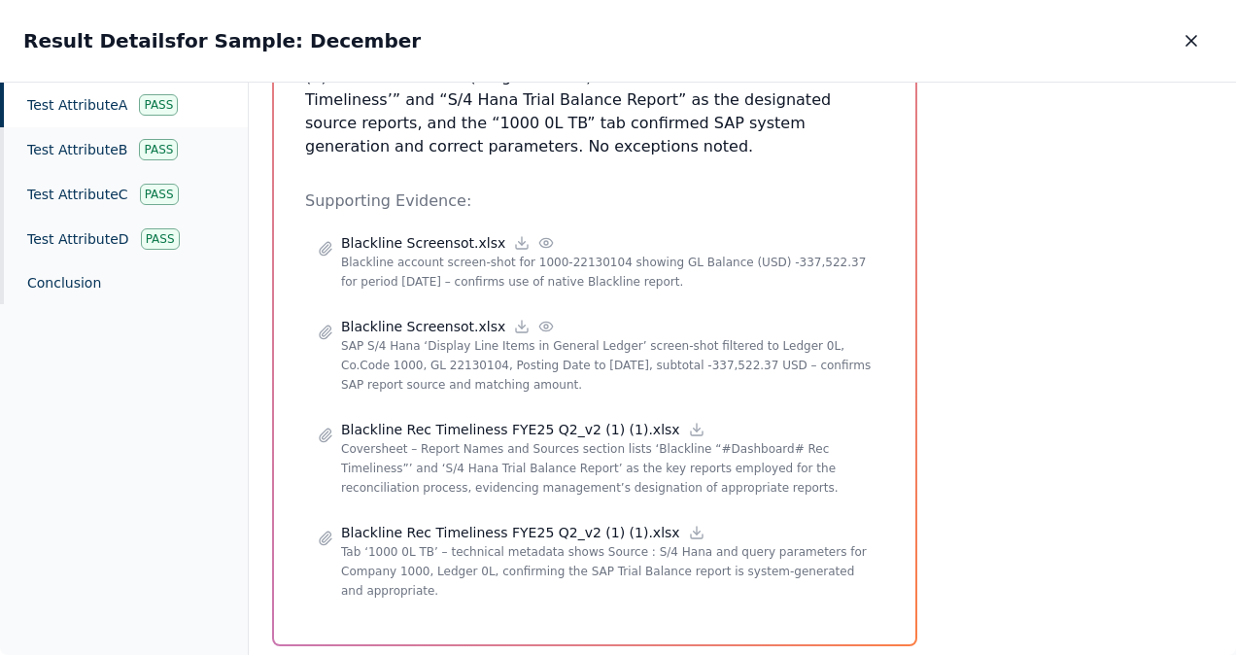
click at [152, 107] on div "Pass" at bounding box center [158, 104] width 39 height 21
drag, startPoint x: 1227, startPoint y: 422, endPoint x: 1225, endPoint y: 220, distance: 202.1
click at [1225, 220] on div "Test Attribute A : The reports used for the reconciliation between General Ledg…" at bounding box center [742, 100] width 987 height 1138
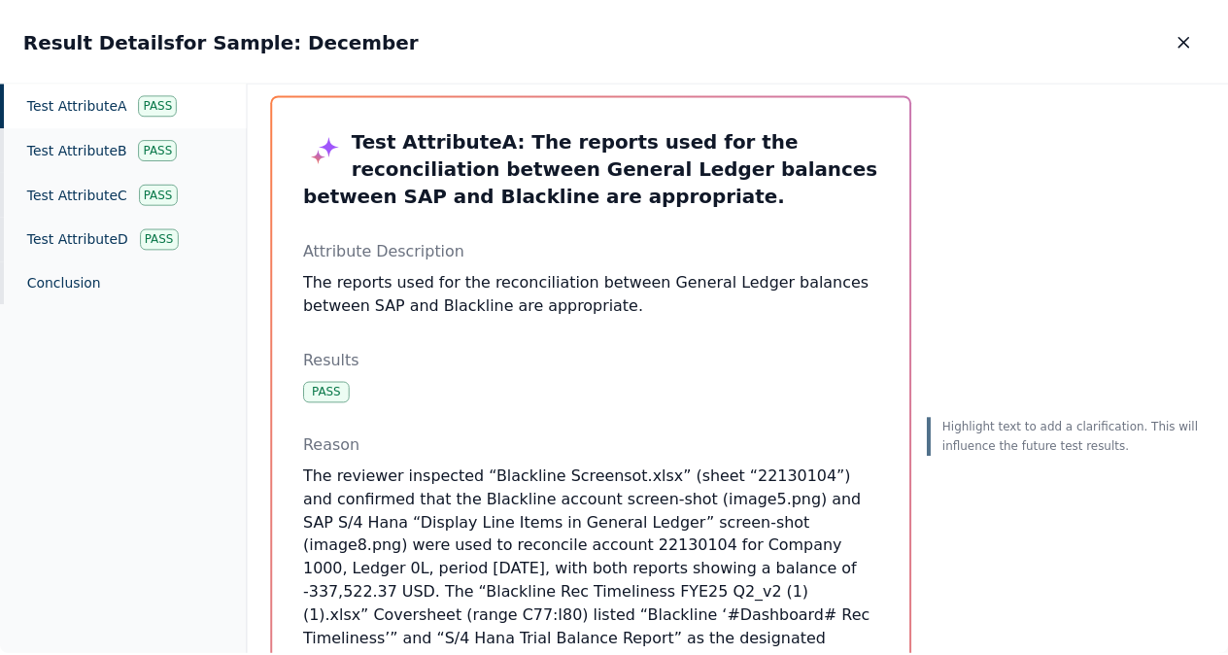
scroll to position [24, 0]
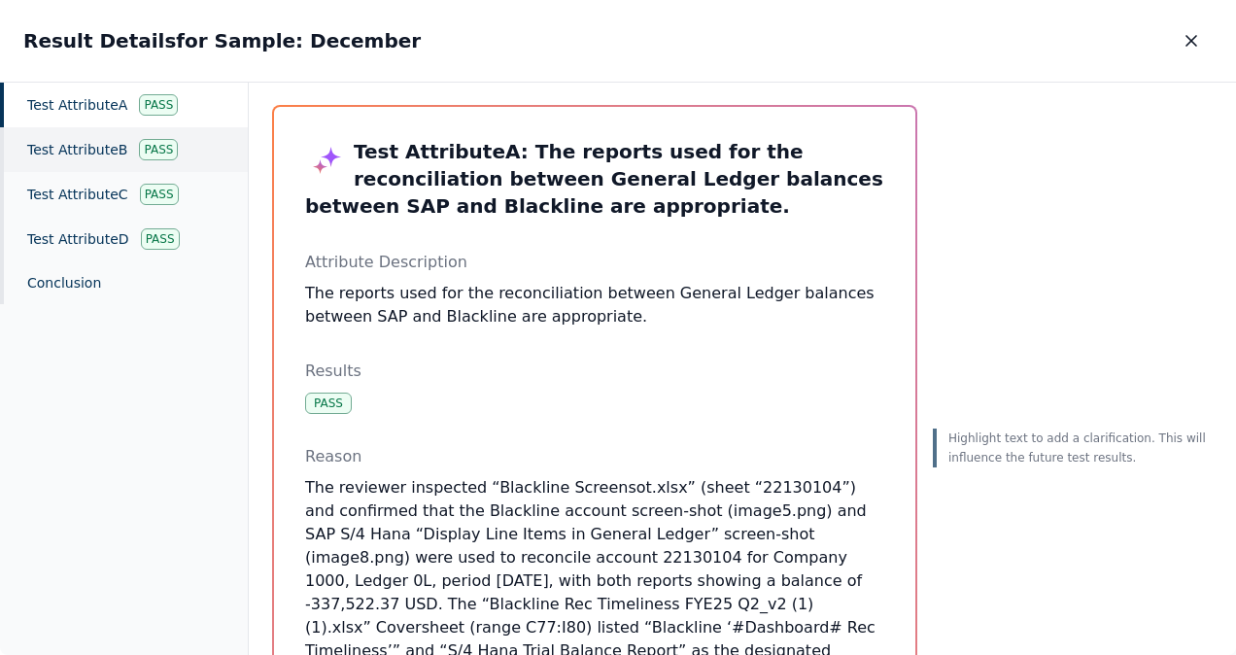
click at [152, 147] on div "Pass" at bounding box center [158, 149] width 39 height 21
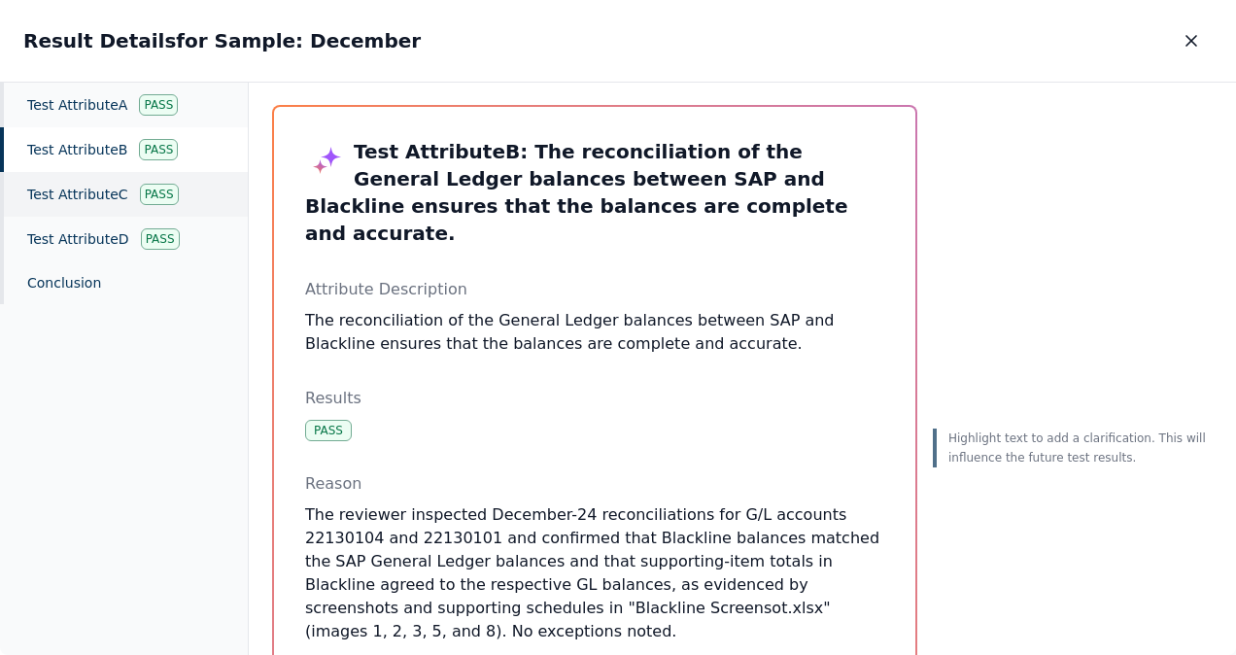
click at [152, 188] on div "Pass" at bounding box center [159, 194] width 39 height 21
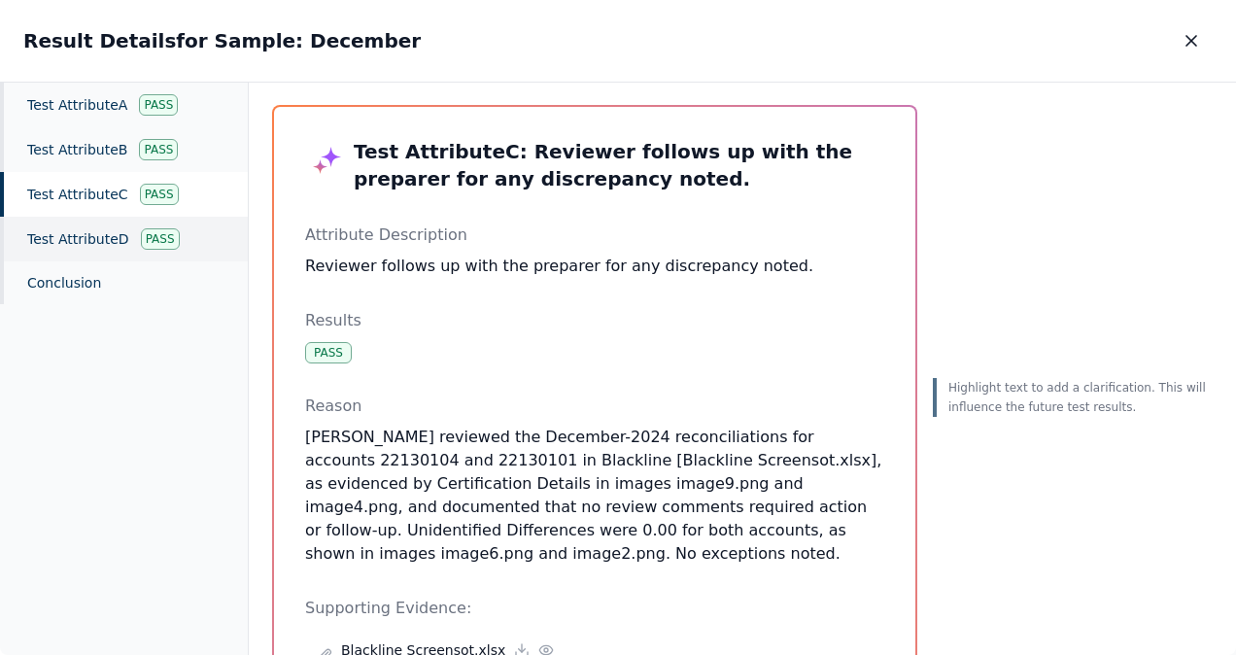
click at [158, 234] on div "Pass" at bounding box center [160, 238] width 39 height 21
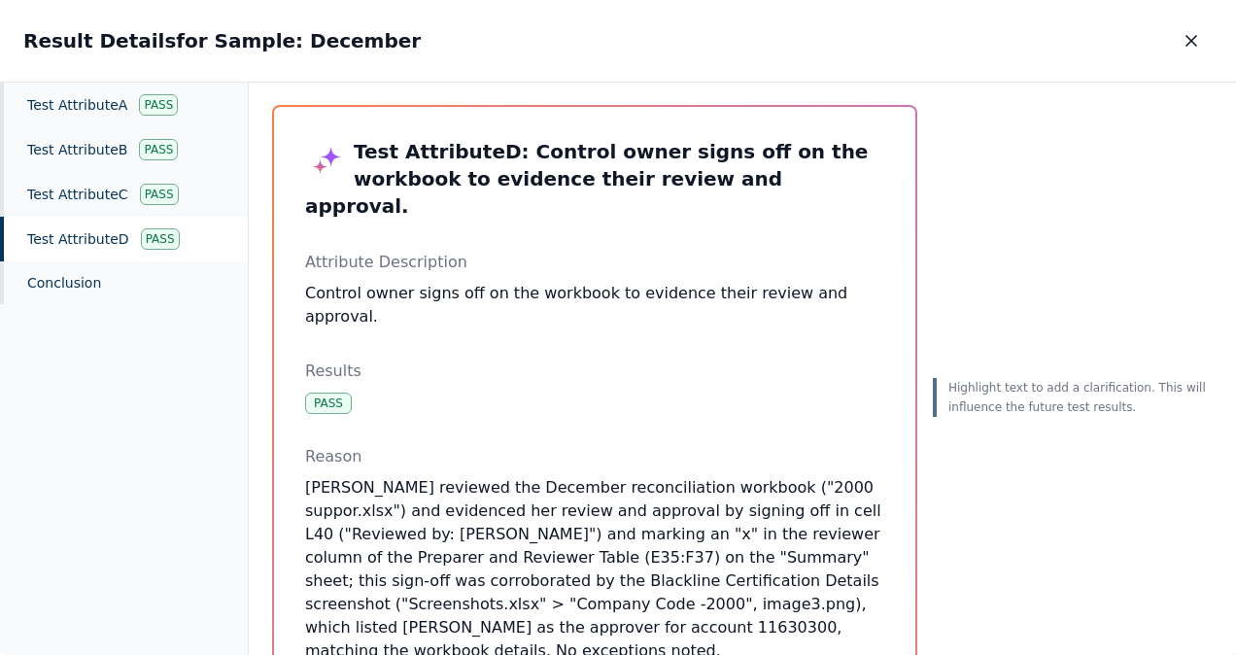
click at [1232, 74] on div "Result Details for Sample: December Result Details for Sample: December" at bounding box center [618, 41] width 1236 height 82
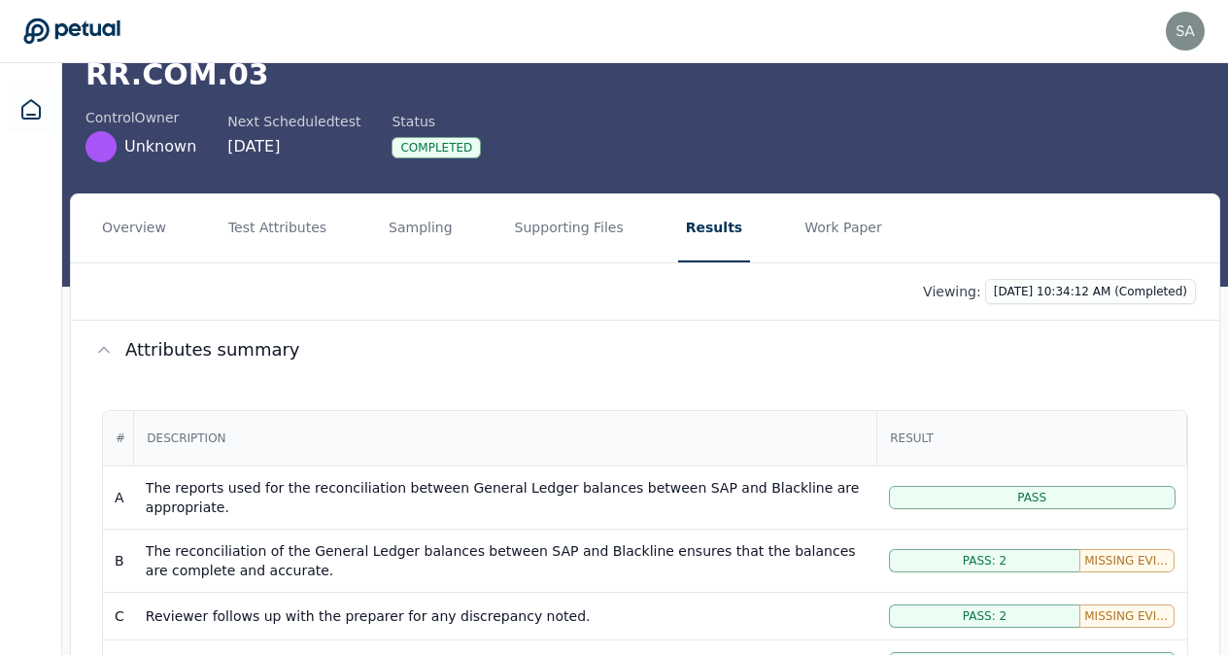
scroll to position [126, 0]
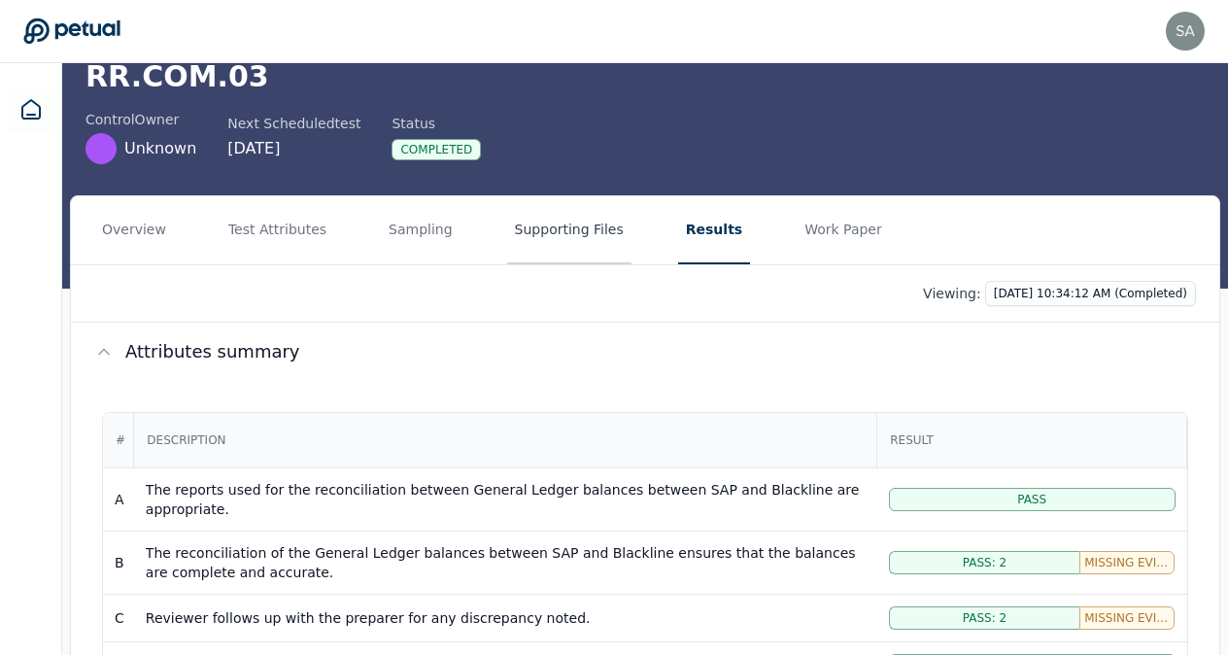
click at [558, 207] on button "Supporting Files" at bounding box center [569, 230] width 124 height 68
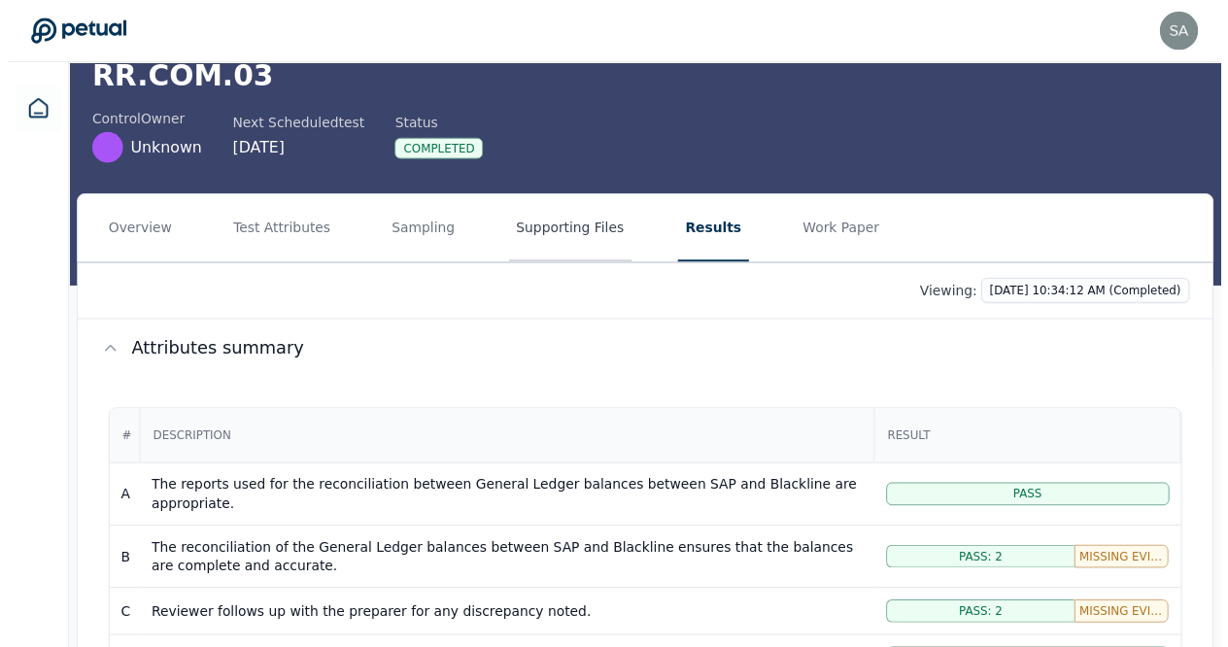
scroll to position [0, 0]
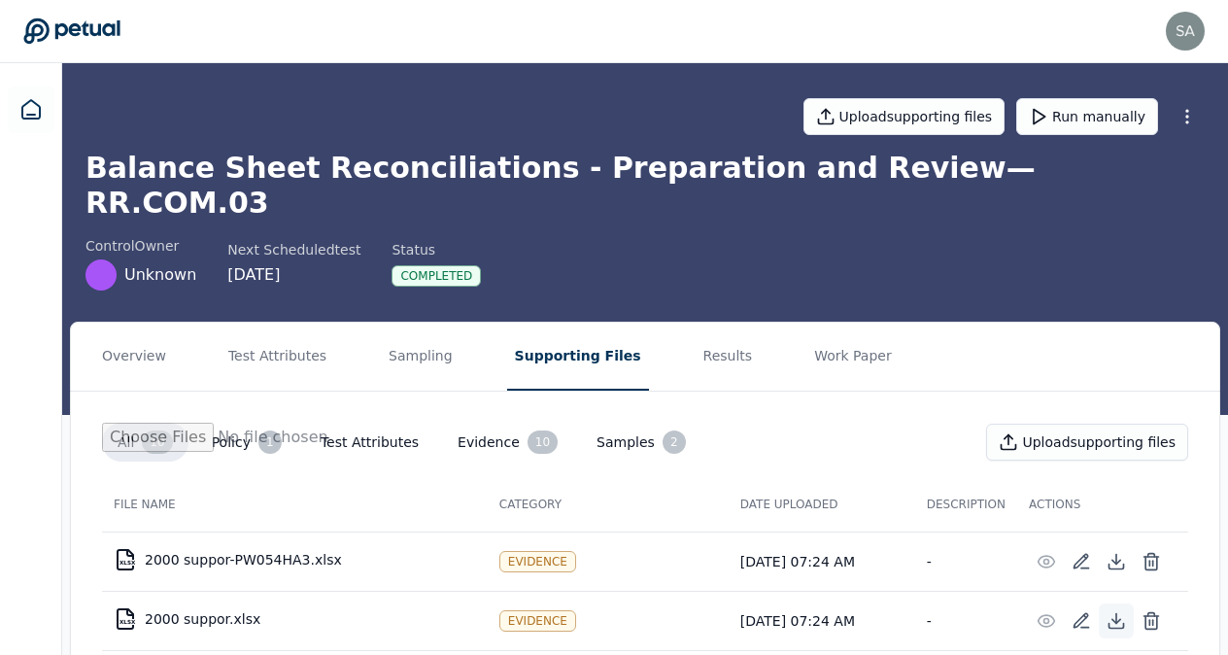
click at [1115, 619] on icon at bounding box center [1116, 621] width 8 height 4
click at [585, 423] on button "Samples 2" at bounding box center [641, 442] width 120 height 39
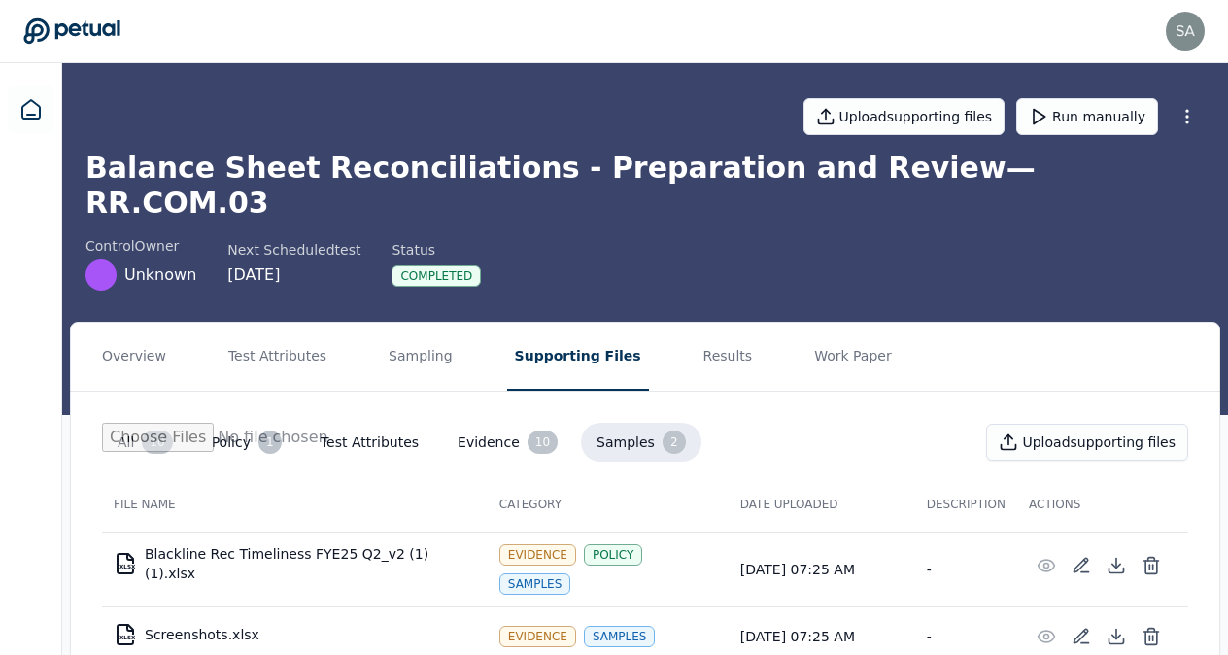
click at [124, 563] on div "XLSX" at bounding box center [127, 566] width 16 height 6
click at [1119, 556] on icon at bounding box center [1115, 565] width 19 height 19
click at [30, 113] on icon at bounding box center [30, 109] width 23 height 23
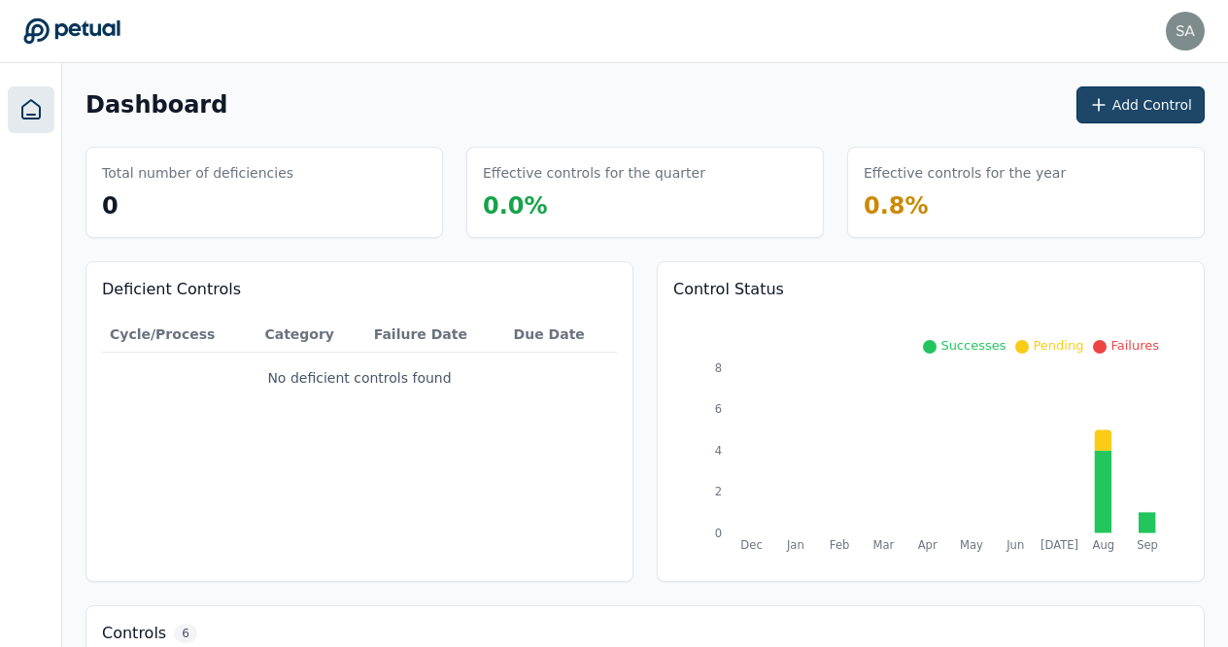
click at [1172, 115] on button "Add Control" at bounding box center [1140, 104] width 128 height 37
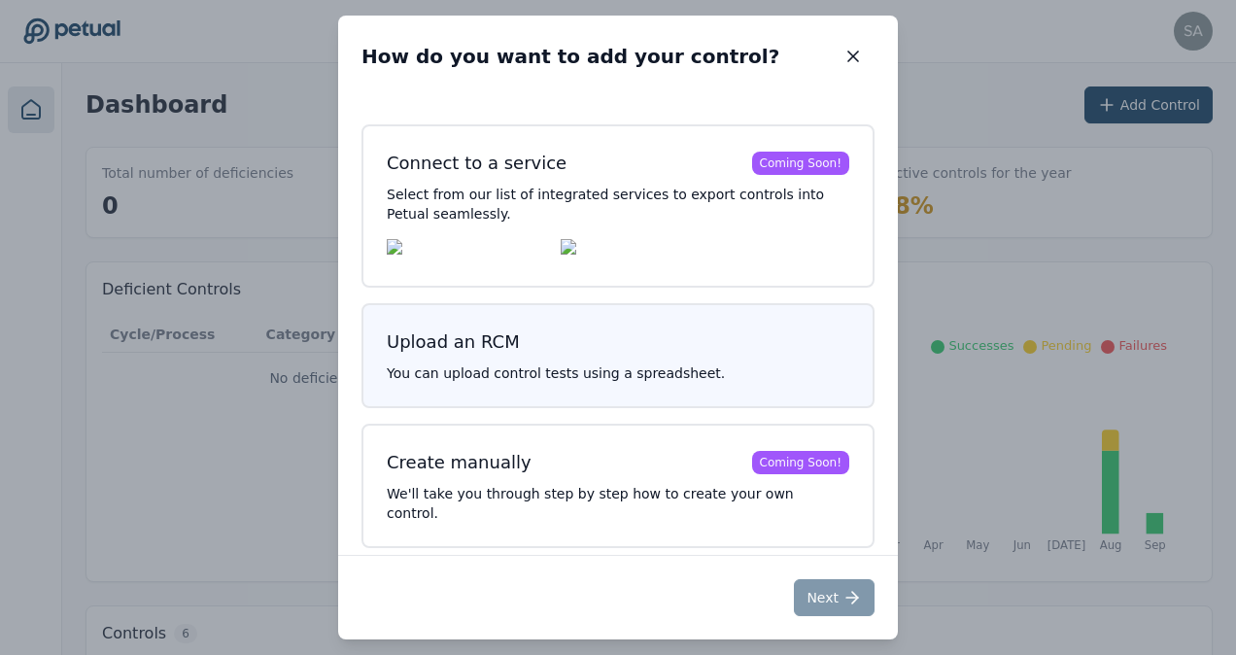
click at [507, 366] on button "Upload an RCM You can upload control tests using a spreadsheet." at bounding box center [617, 355] width 513 height 105
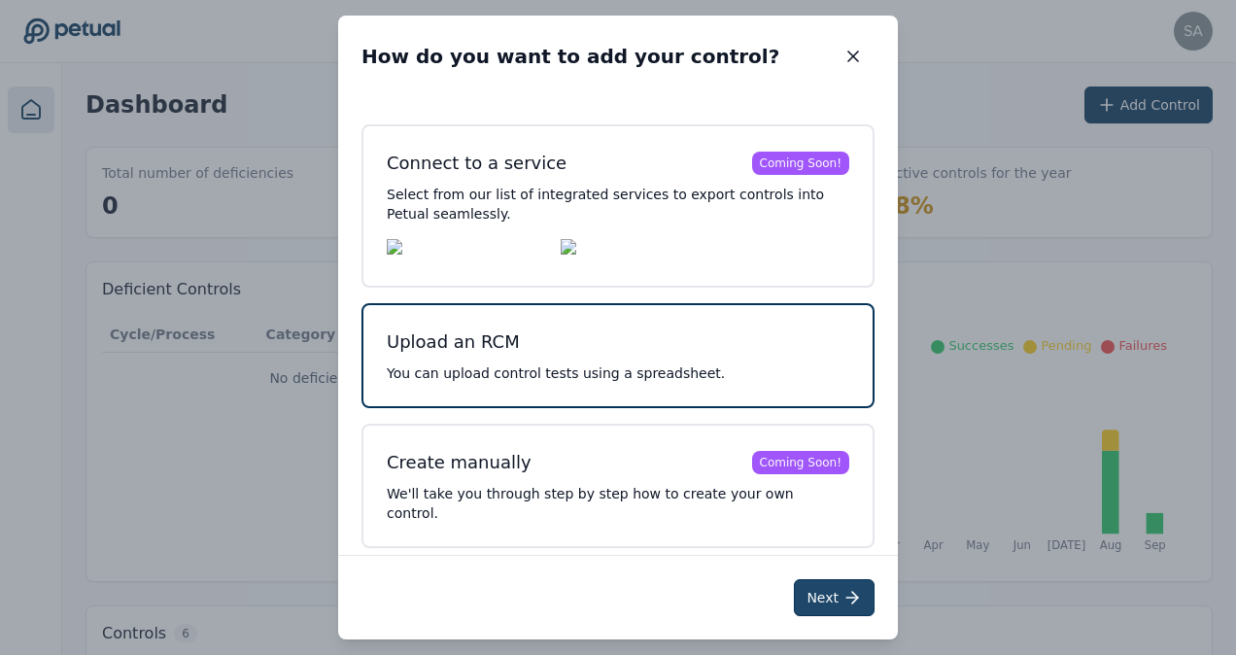
click at [838, 600] on button "Next" at bounding box center [834, 597] width 81 height 37
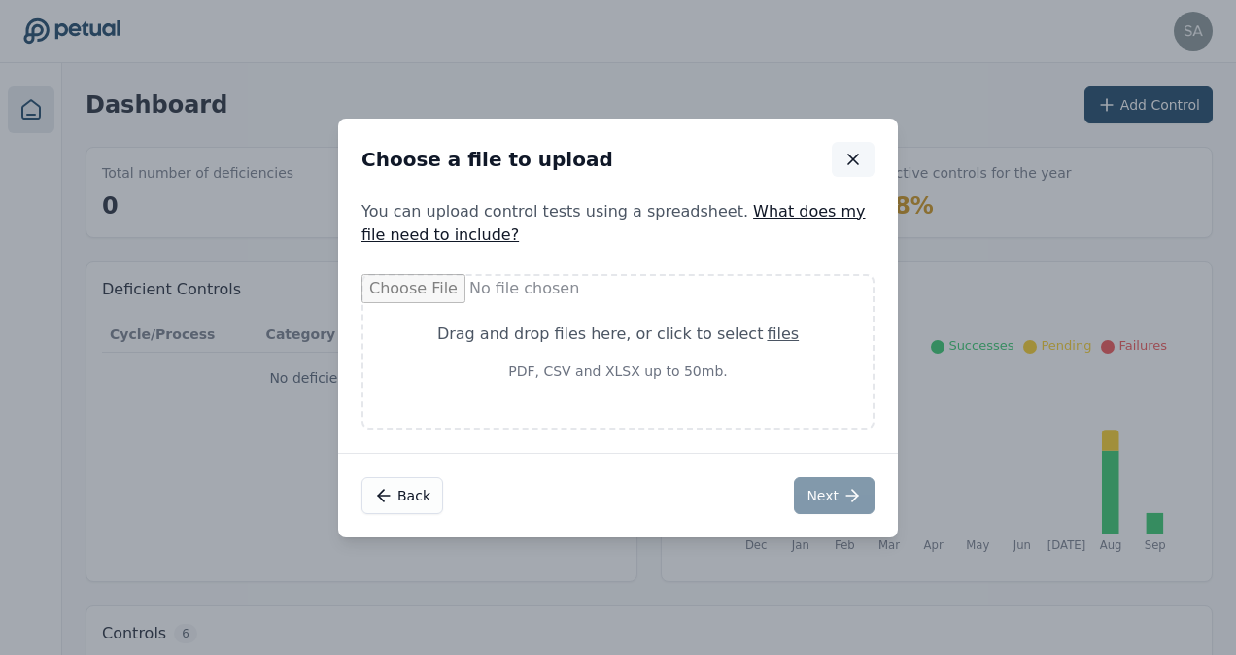
click at [851, 152] on icon "button" at bounding box center [852, 159] width 19 height 19
